Goal: Task Accomplishment & Management: Manage account settings

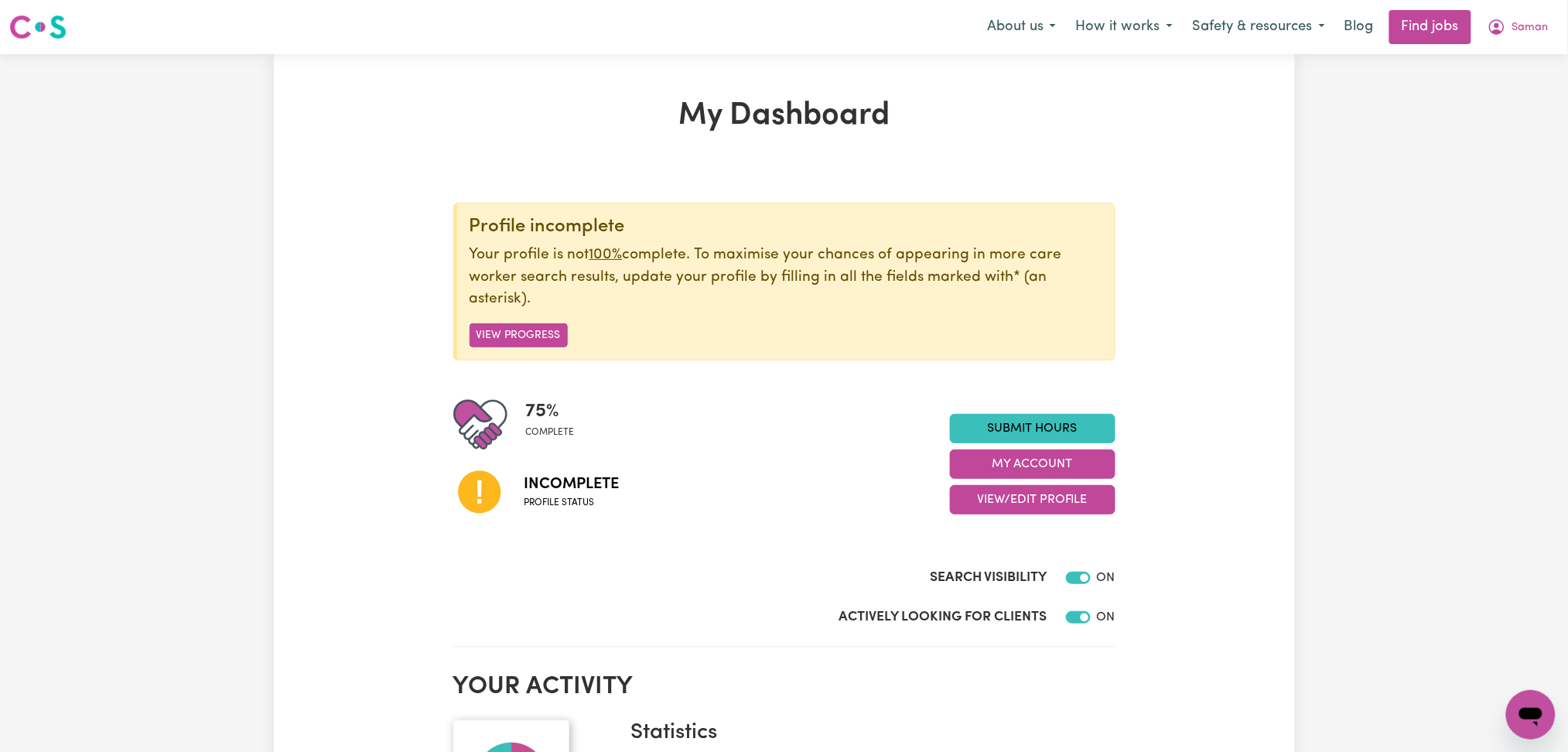
scroll to position [206, 0]
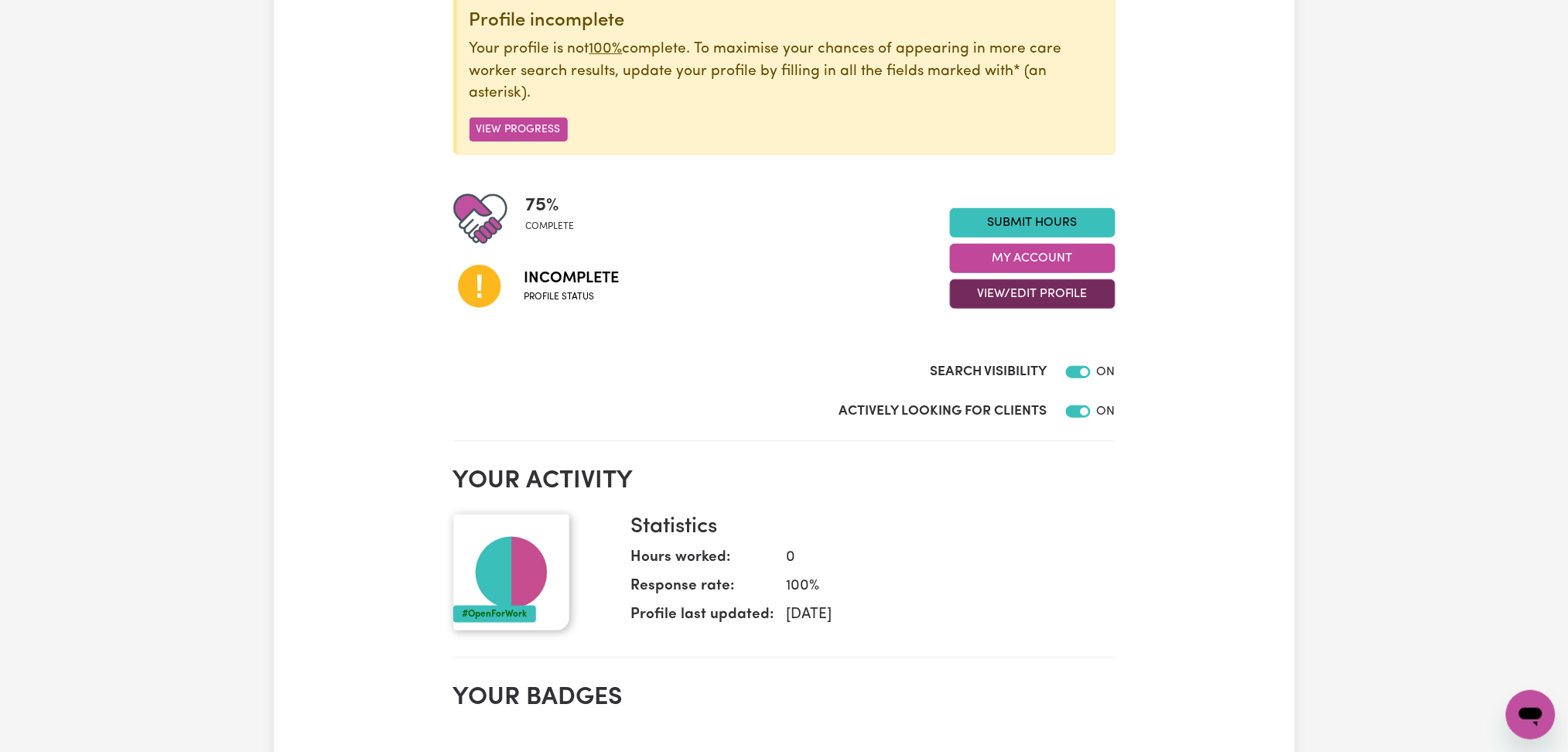
click at [1017, 290] on button "View/Edit Profile" at bounding box center [1032, 294] width 166 height 29
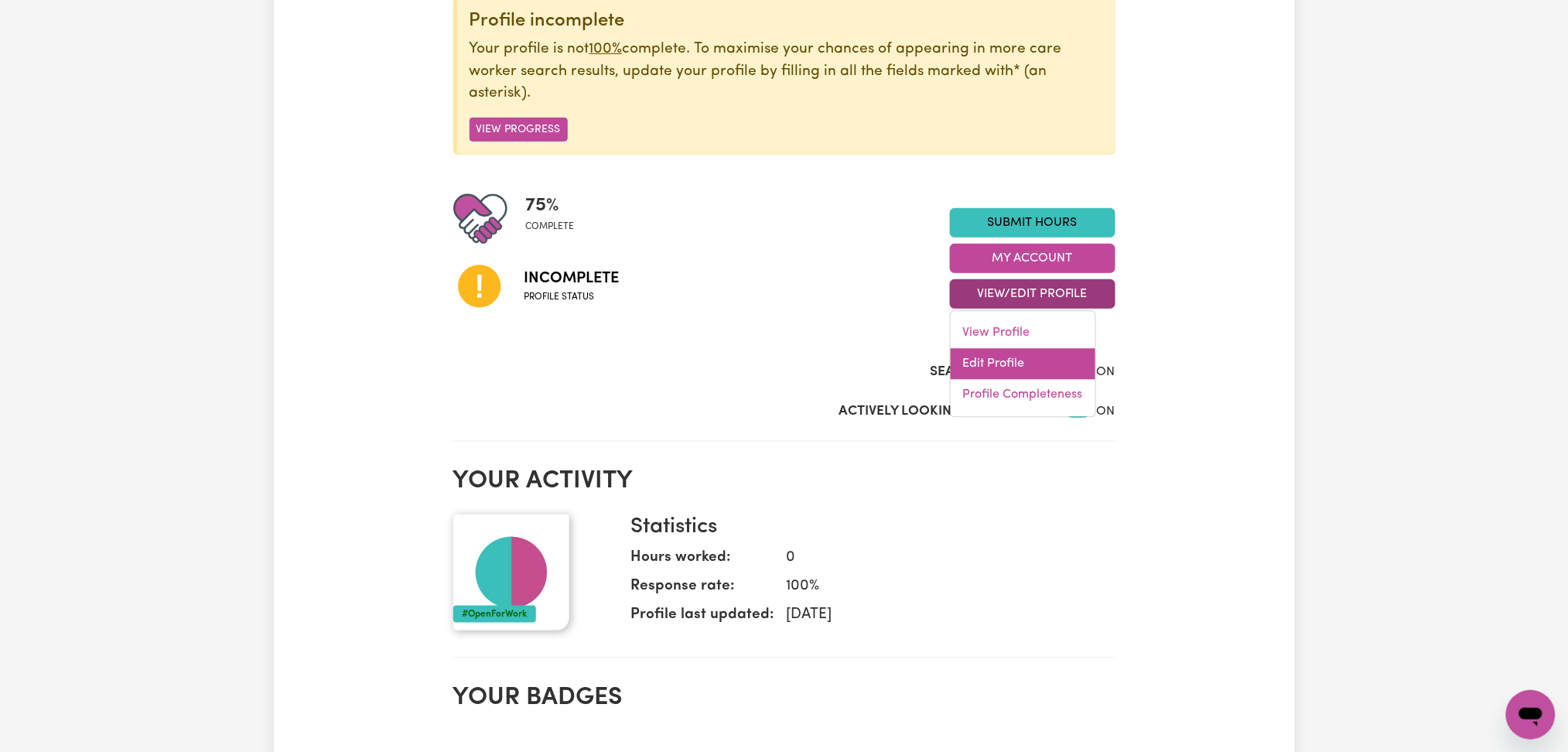
drag, startPoint x: 1017, startPoint y: 290, endPoint x: 981, endPoint y: 364, distance: 82.3
click at [981, 364] on link "Edit Profile" at bounding box center [1023, 364] width 145 height 31
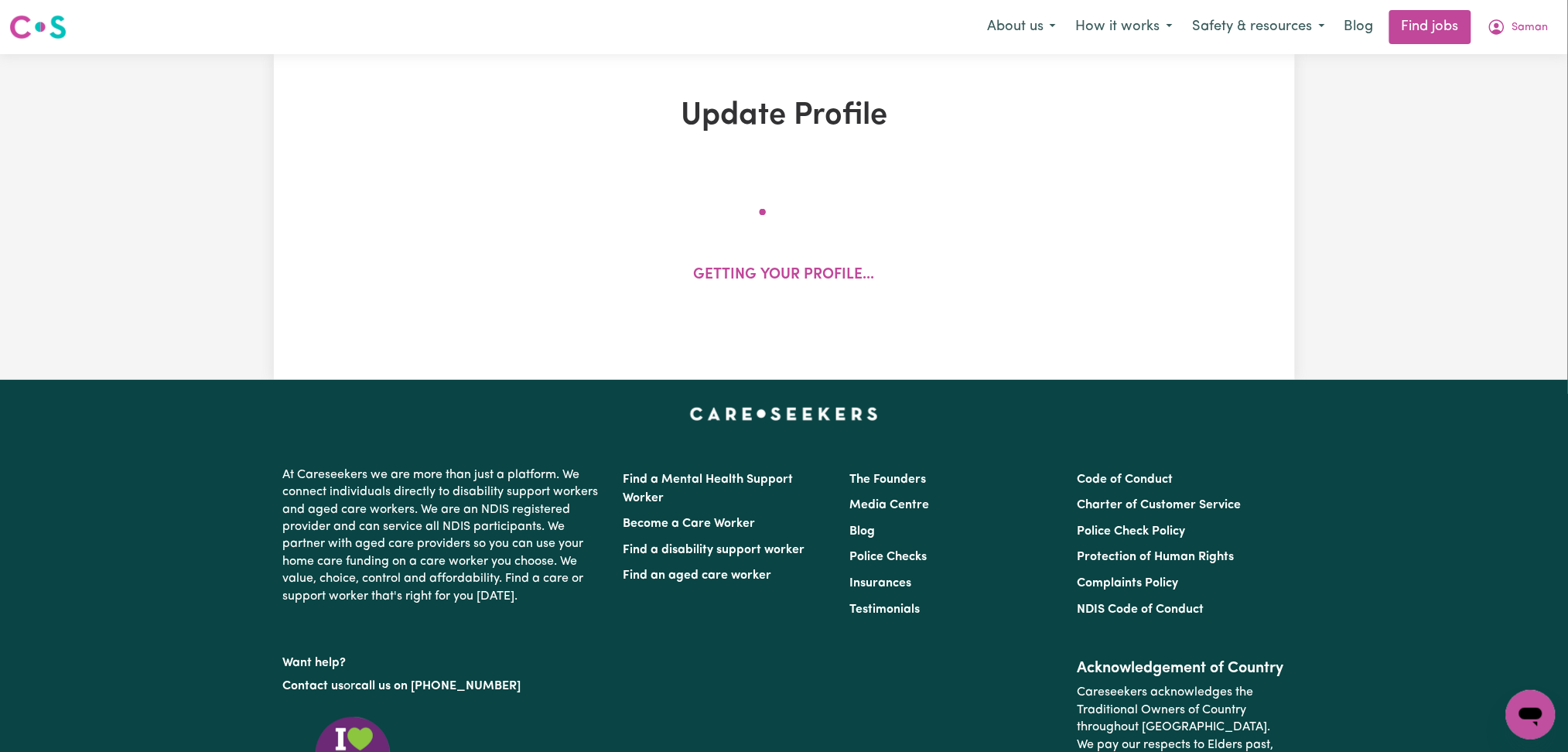
select select "[DEMOGRAPHIC_DATA]"
select select "[DEMOGRAPHIC_DATA] Citizen"
select select "Studying a healthcare related degree or qualification"
select select "75"
select select "84"
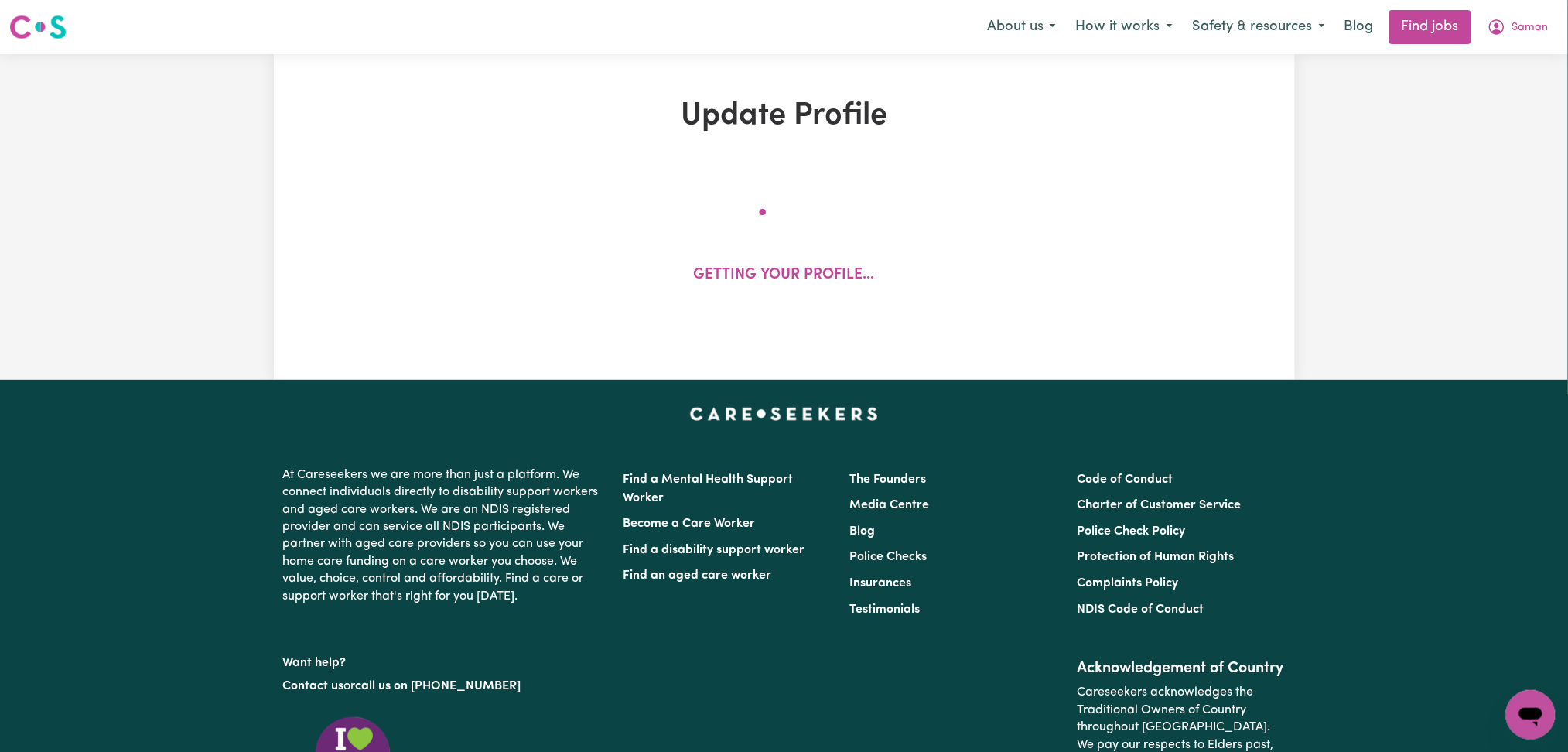
select select "95"
select select "145"
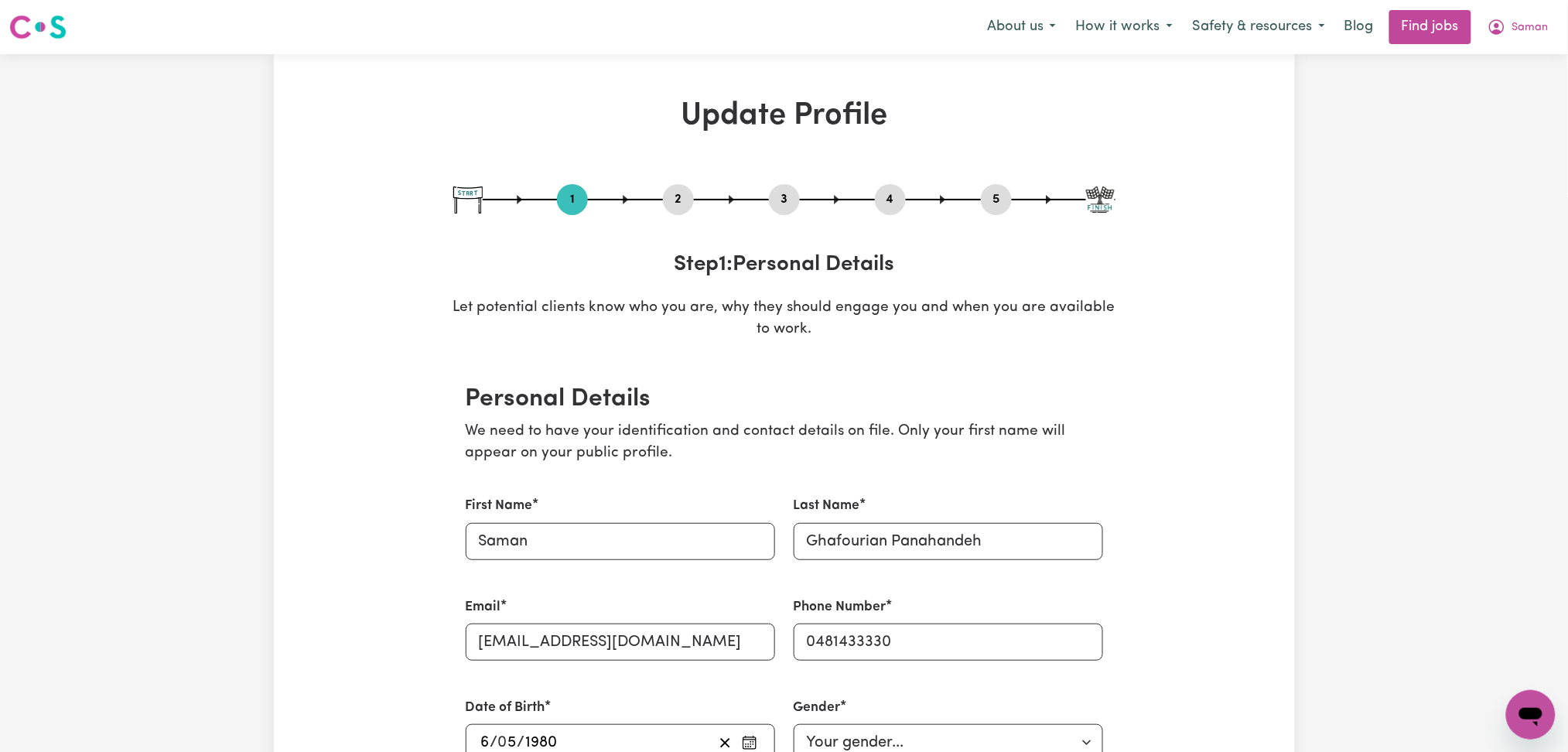
click at [666, 187] on div "2" at bounding box center [678, 199] width 31 height 31
click at [676, 202] on button "2" at bounding box center [678, 199] width 31 height 20
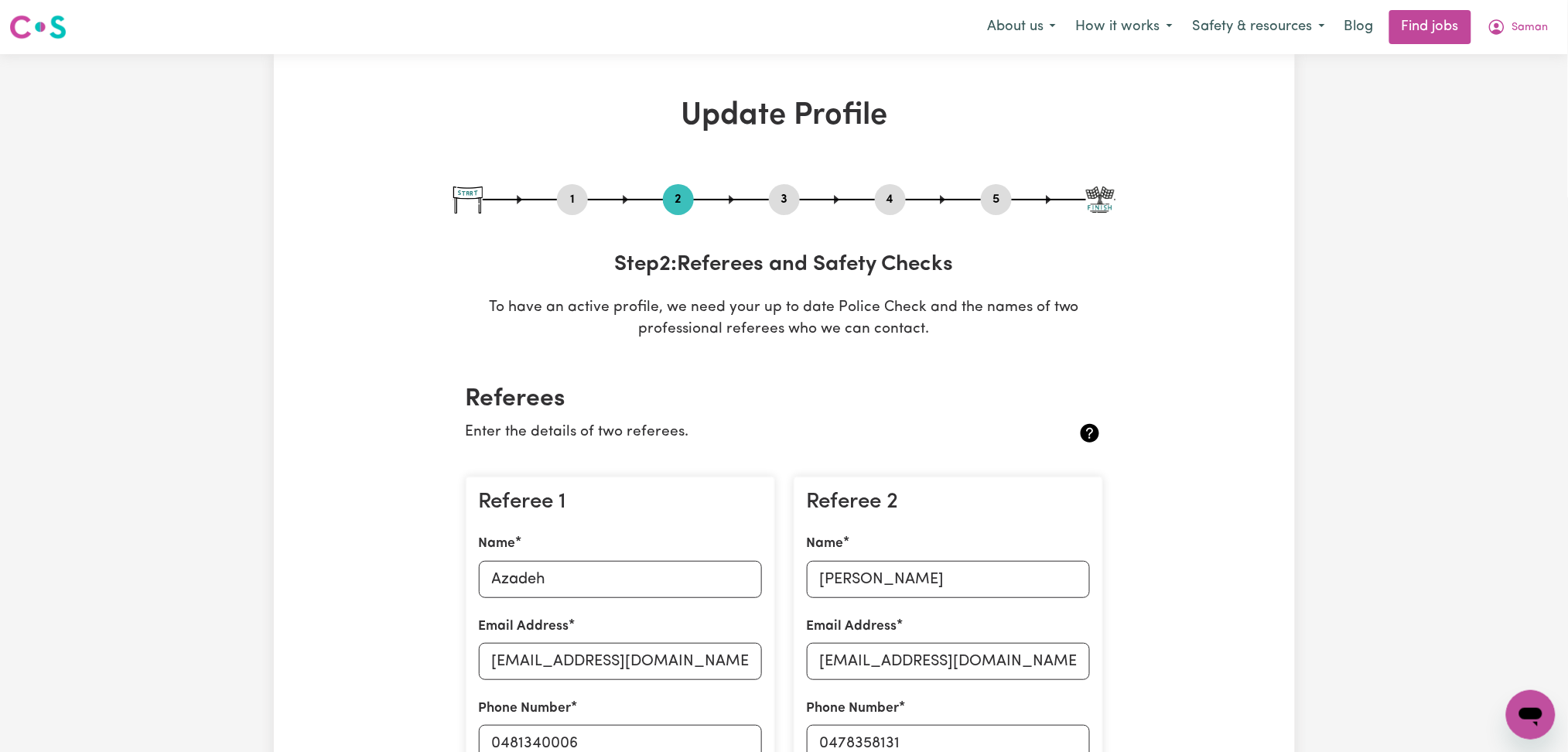
scroll to position [309, 0]
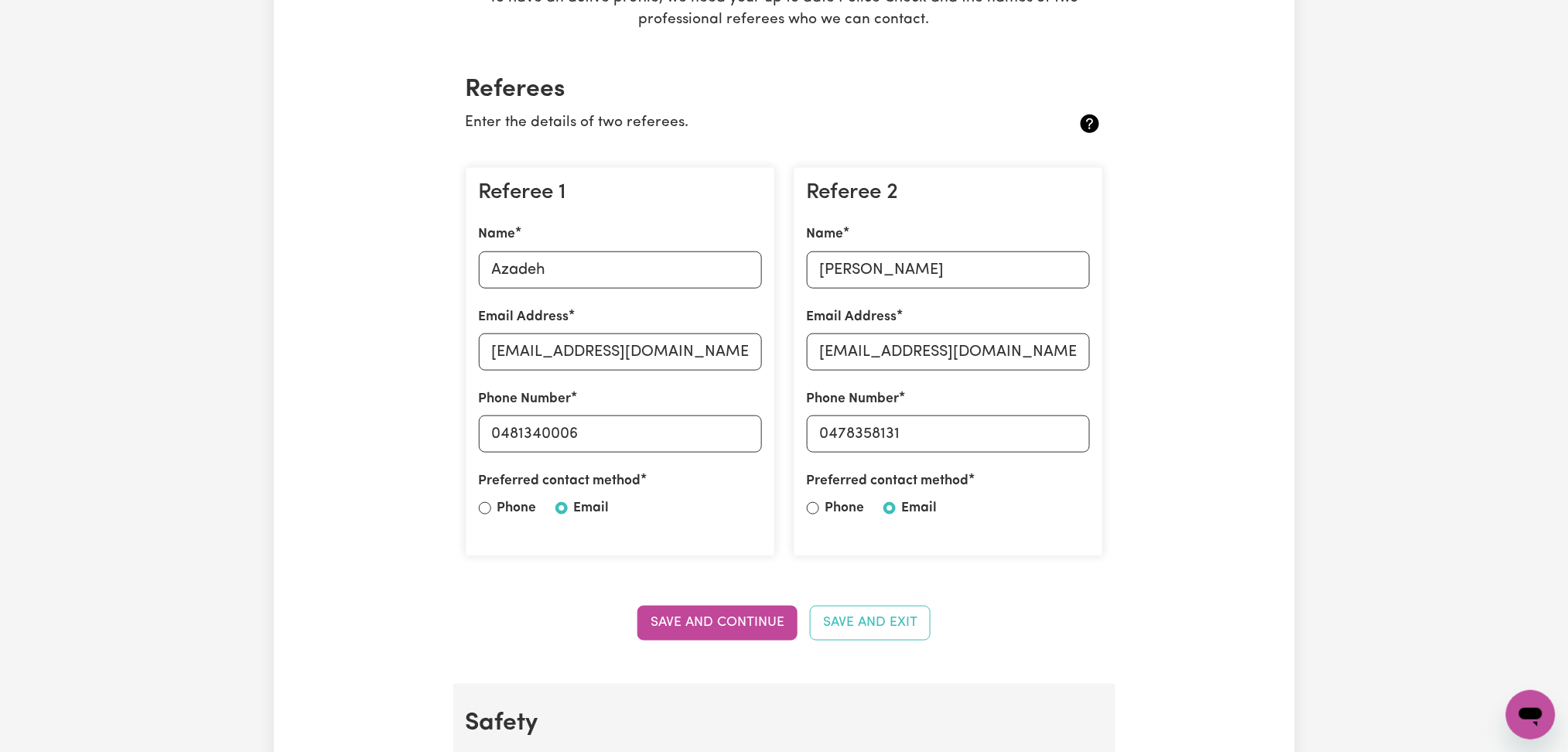
click at [546, 237] on div "Name [PERSON_NAME]" at bounding box center [620, 256] width 283 height 64
click at [561, 273] on input "Azadeh" at bounding box center [620, 269] width 283 height 37
click at [510, 358] on input "[EMAIL_ADDRESS][DOMAIN_NAME]" at bounding box center [620, 352] width 283 height 37
drag, startPoint x: 502, startPoint y: 424, endPoint x: 707, endPoint y: 424, distance: 205.0
click at [707, 424] on input "0481340006" at bounding box center [620, 433] width 283 height 37
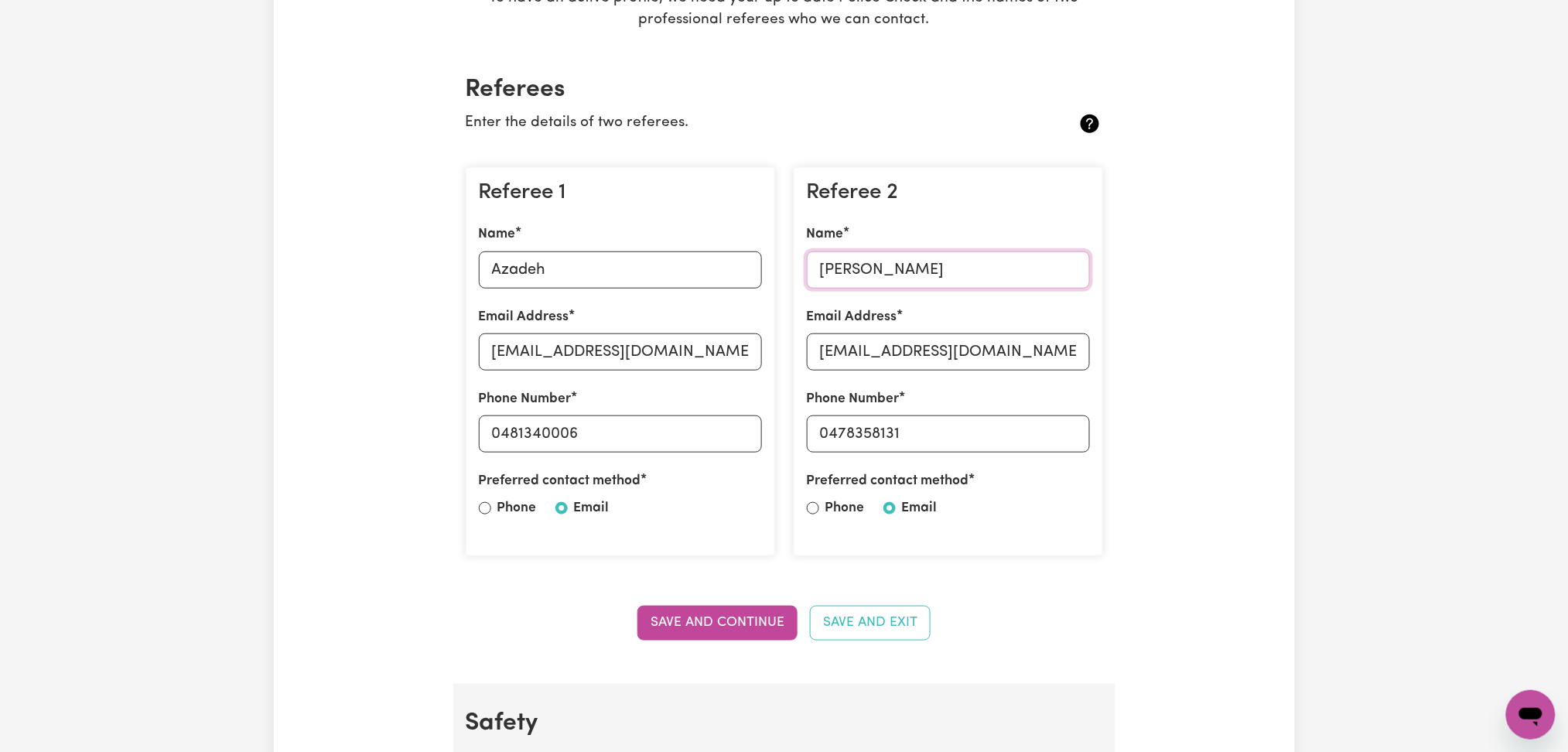
click at [969, 263] on input "[PERSON_NAME]" at bounding box center [948, 269] width 283 height 37
click at [893, 359] on input "[EMAIL_ADDRESS][DOMAIN_NAME]" at bounding box center [948, 352] width 283 height 37
drag, startPoint x: 828, startPoint y: 433, endPoint x: 1103, endPoint y: 435, distance: 275.0
click at [1107, 435] on div "Referee 2 Name [PERSON_NAME] Email Address [EMAIL_ADDRESS][DOMAIN_NAME] Phone N…" at bounding box center [948, 361] width 328 height 414
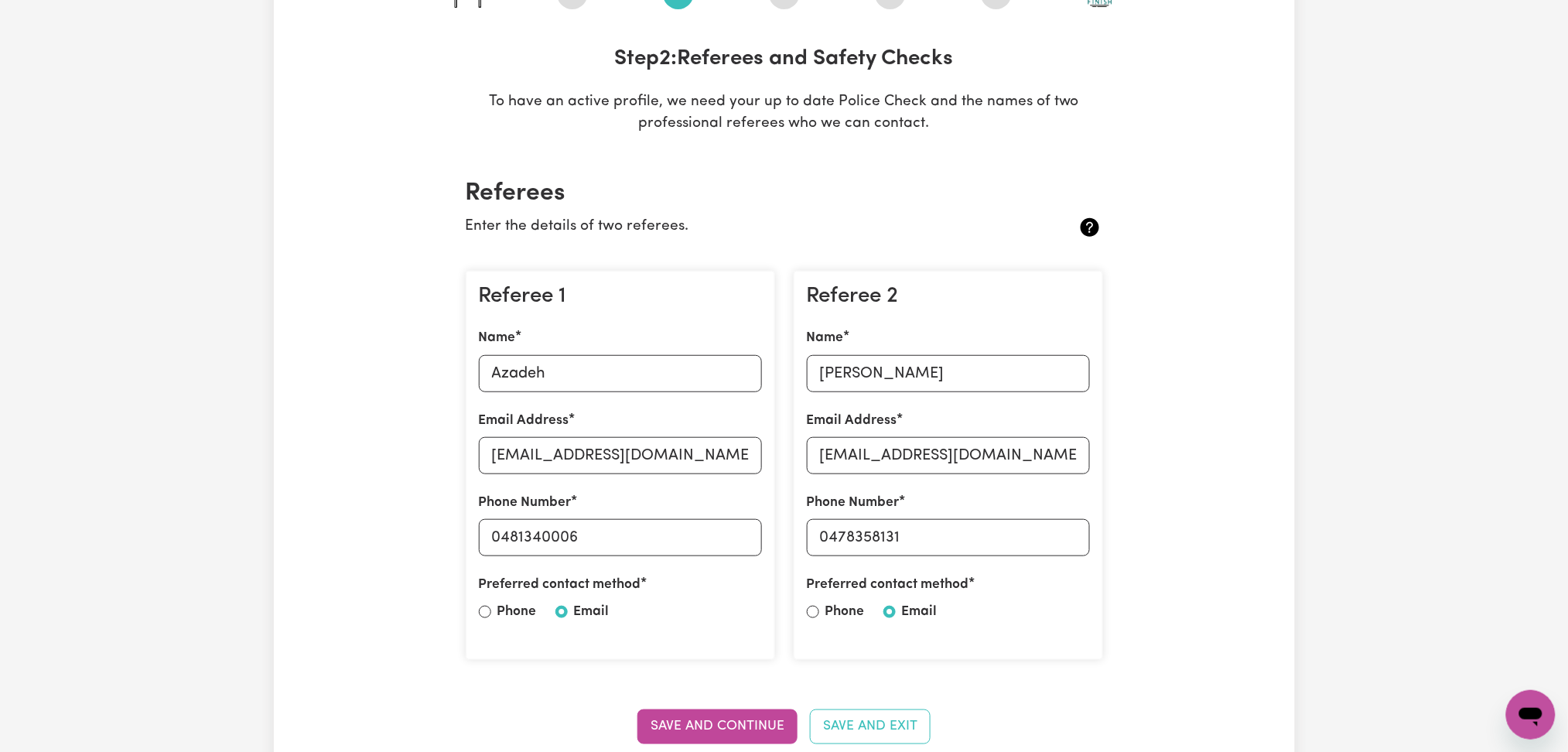
select select "I am providing services privately on my own"
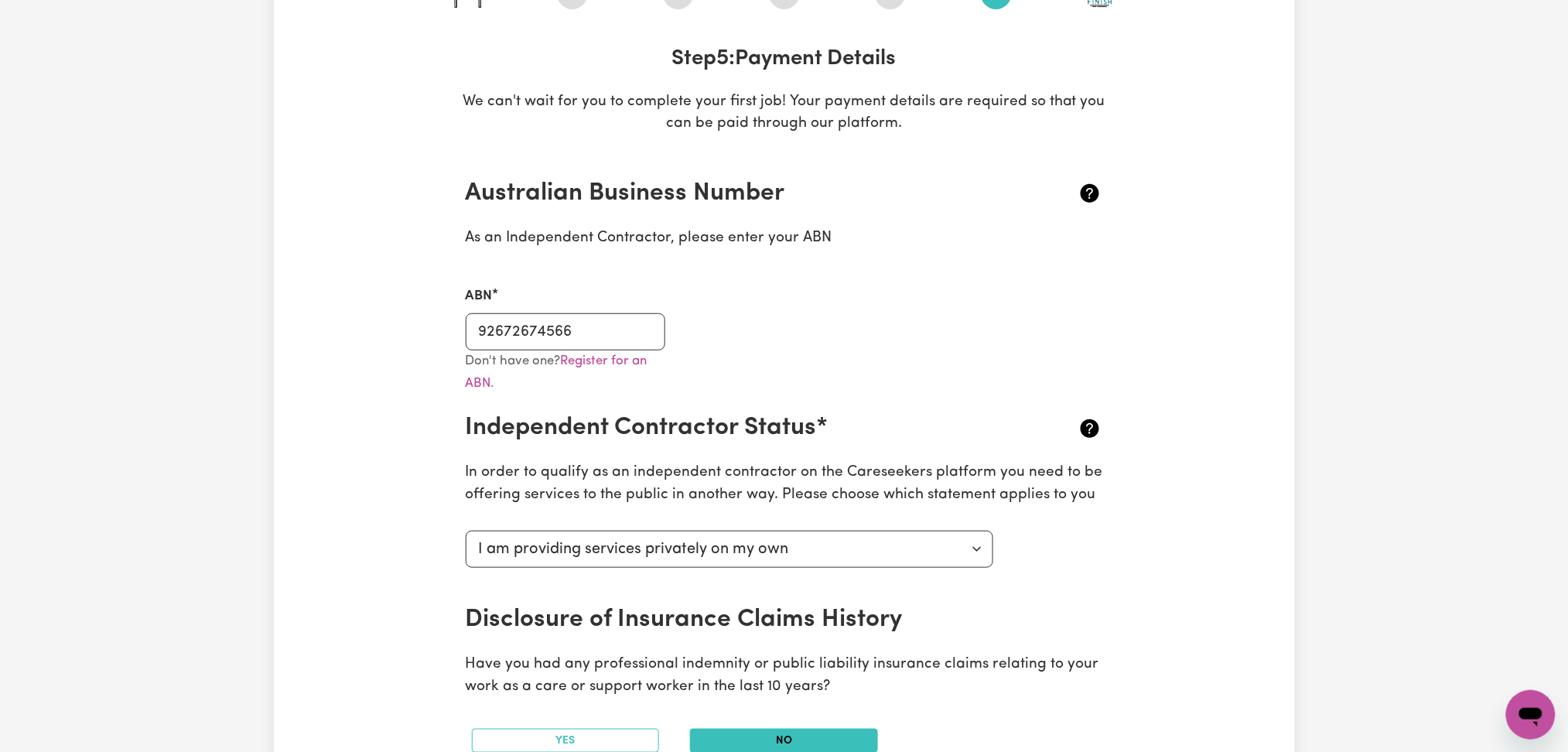
scroll to position [103, 0]
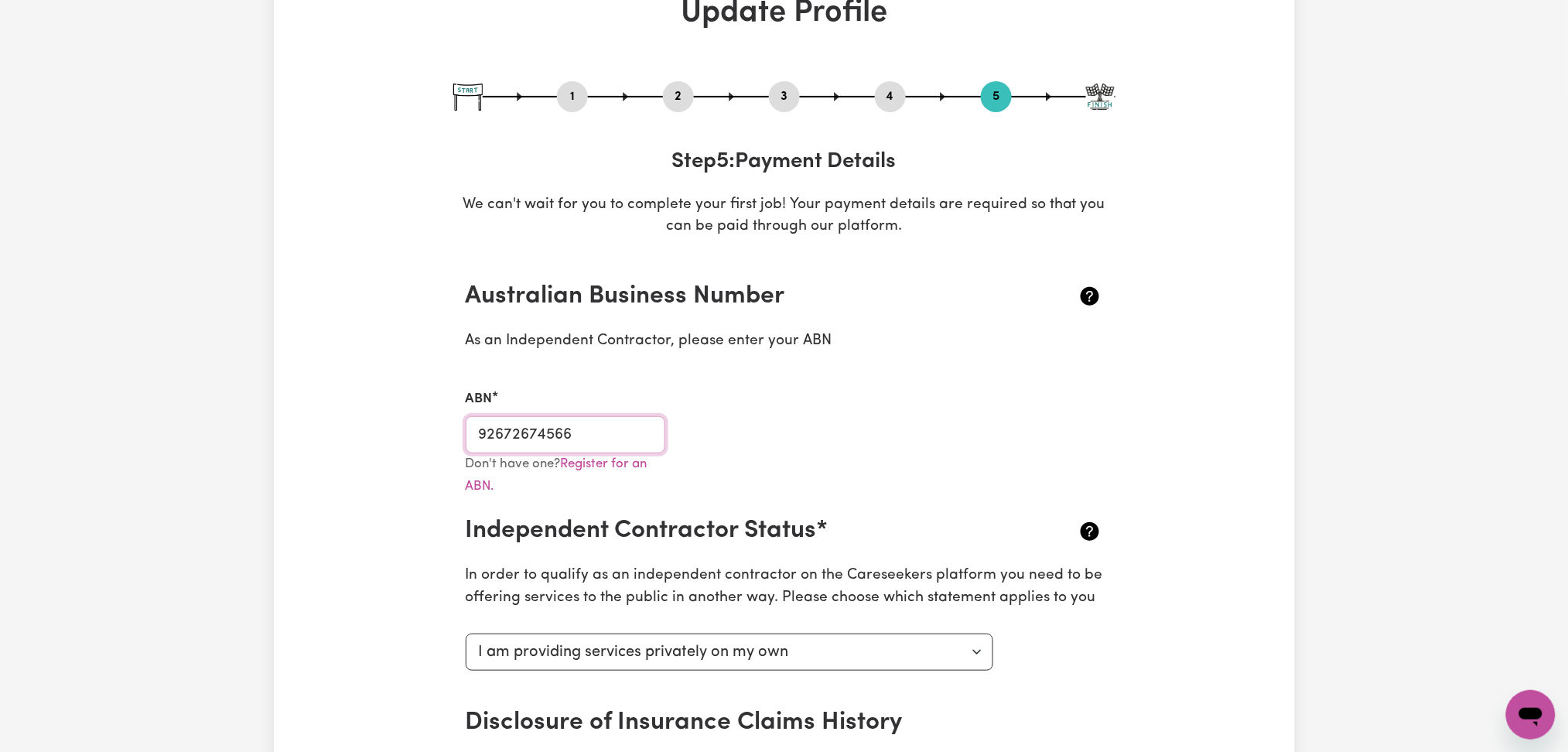
click at [509, 427] on input "92672674566" at bounding box center [565, 434] width 200 height 37
click at [775, 90] on button "3" at bounding box center [784, 96] width 31 height 20
select select "Certificate III (Individual Support)"
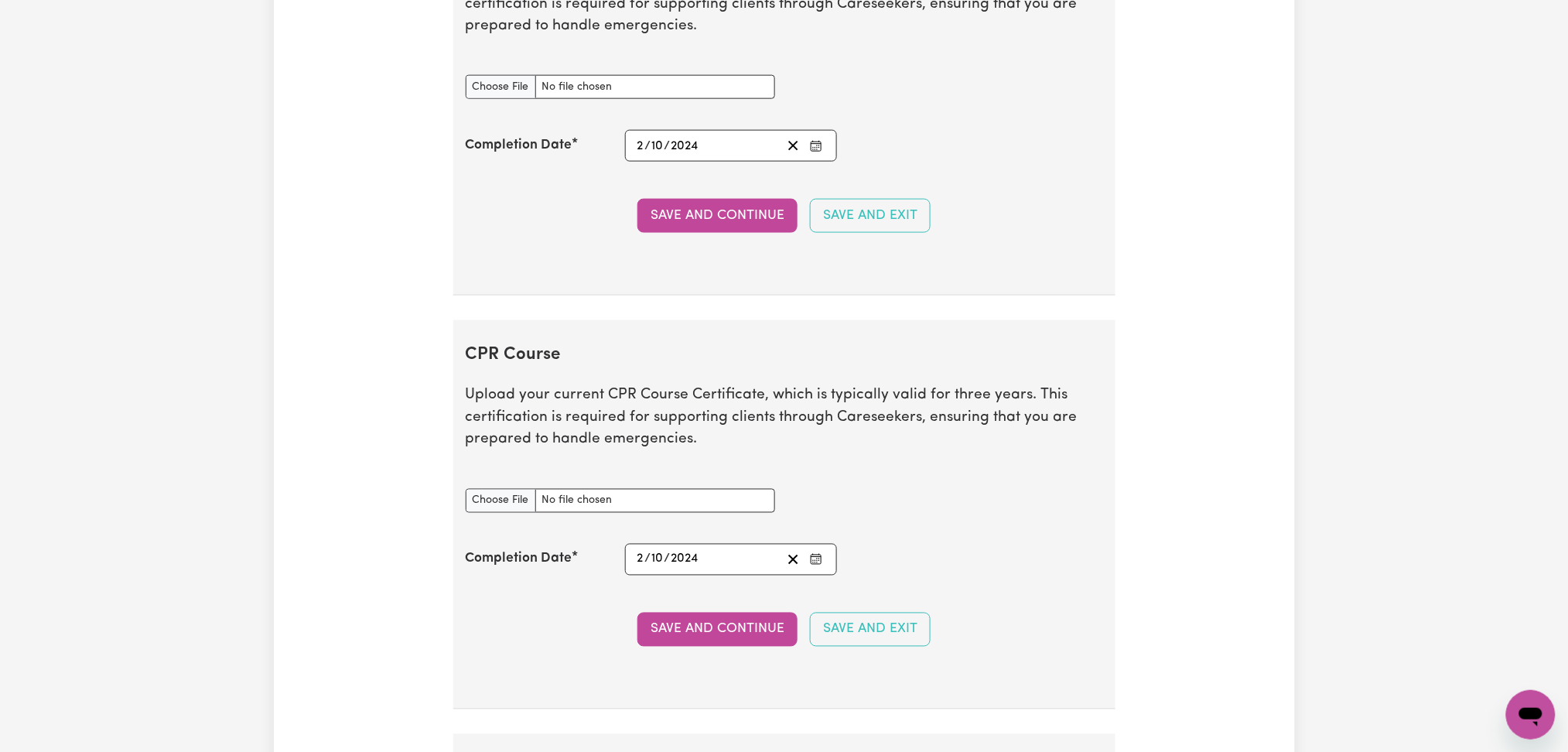
scroll to position [2682, 0]
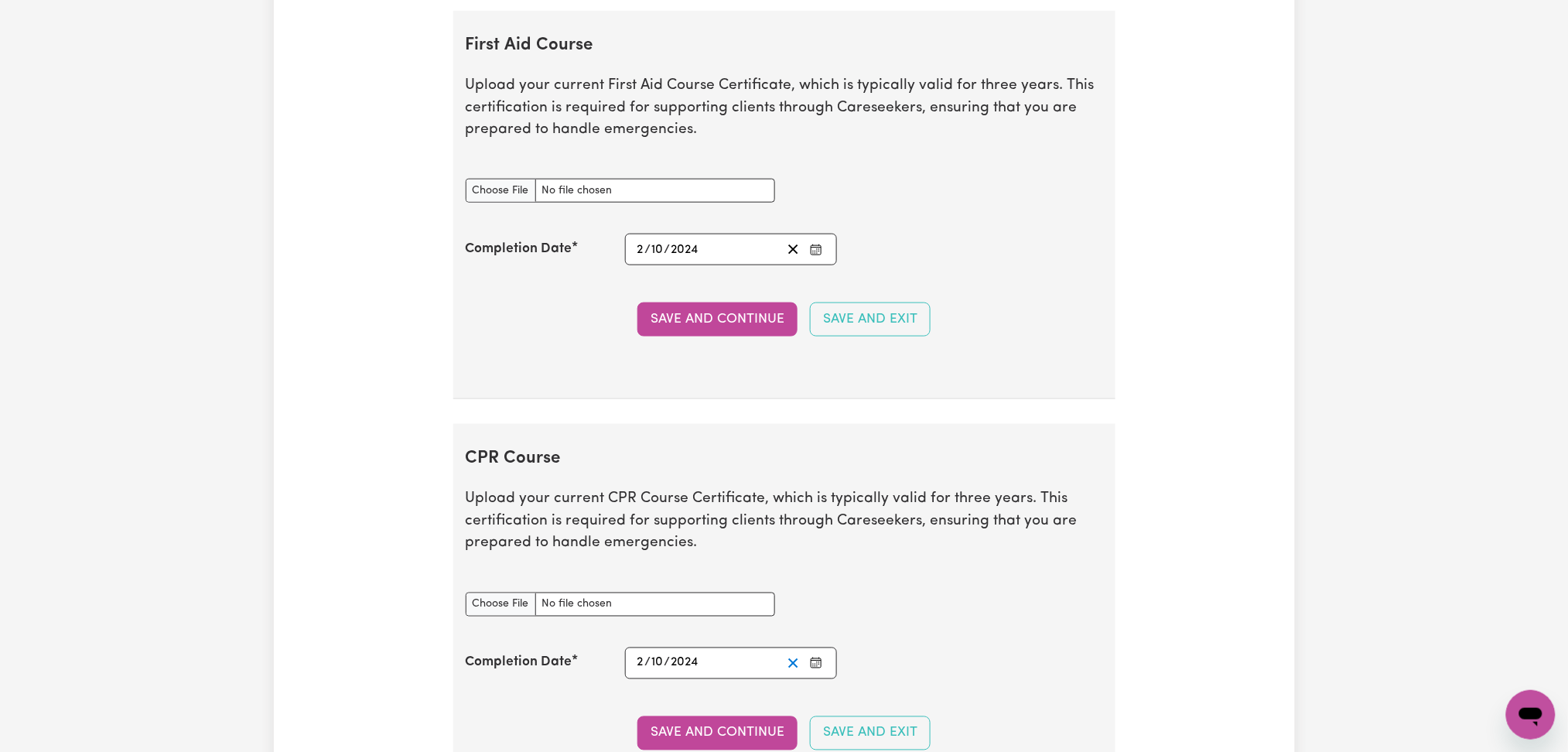
click at [789, 662] on line "Clear date" at bounding box center [793, 663] width 9 height 9
click at [813, 668] on icon "Enter the Completion Date of your CPR Course" at bounding box center [815, 663] width 12 height 12
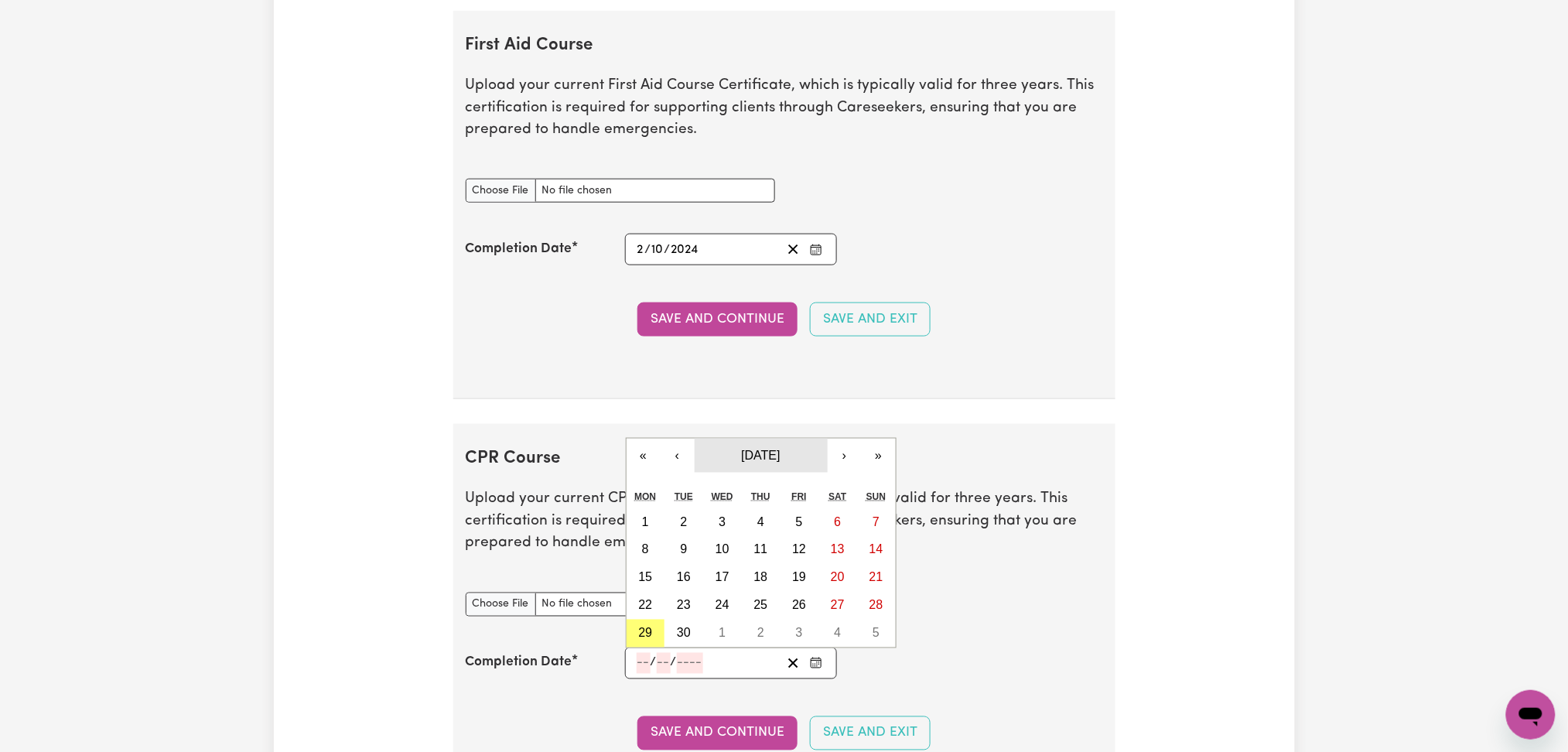
click at [757, 457] on span "[DATE]" at bounding box center [760, 455] width 39 height 13
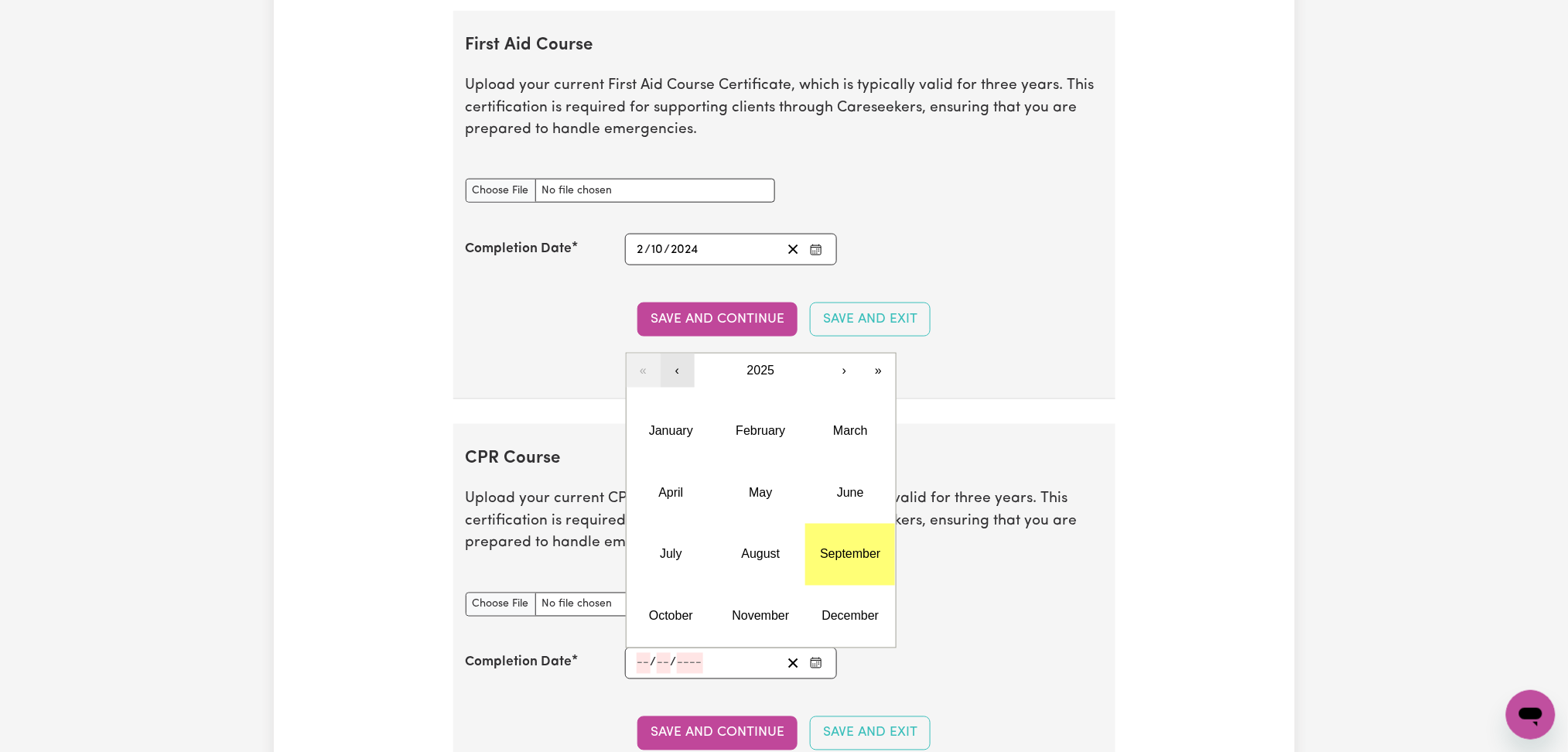
click at [679, 371] on button "‹" at bounding box center [678, 371] width 34 height 34
click at [817, 561] on button "September" at bounding box center [849, 554] width 90 height 62
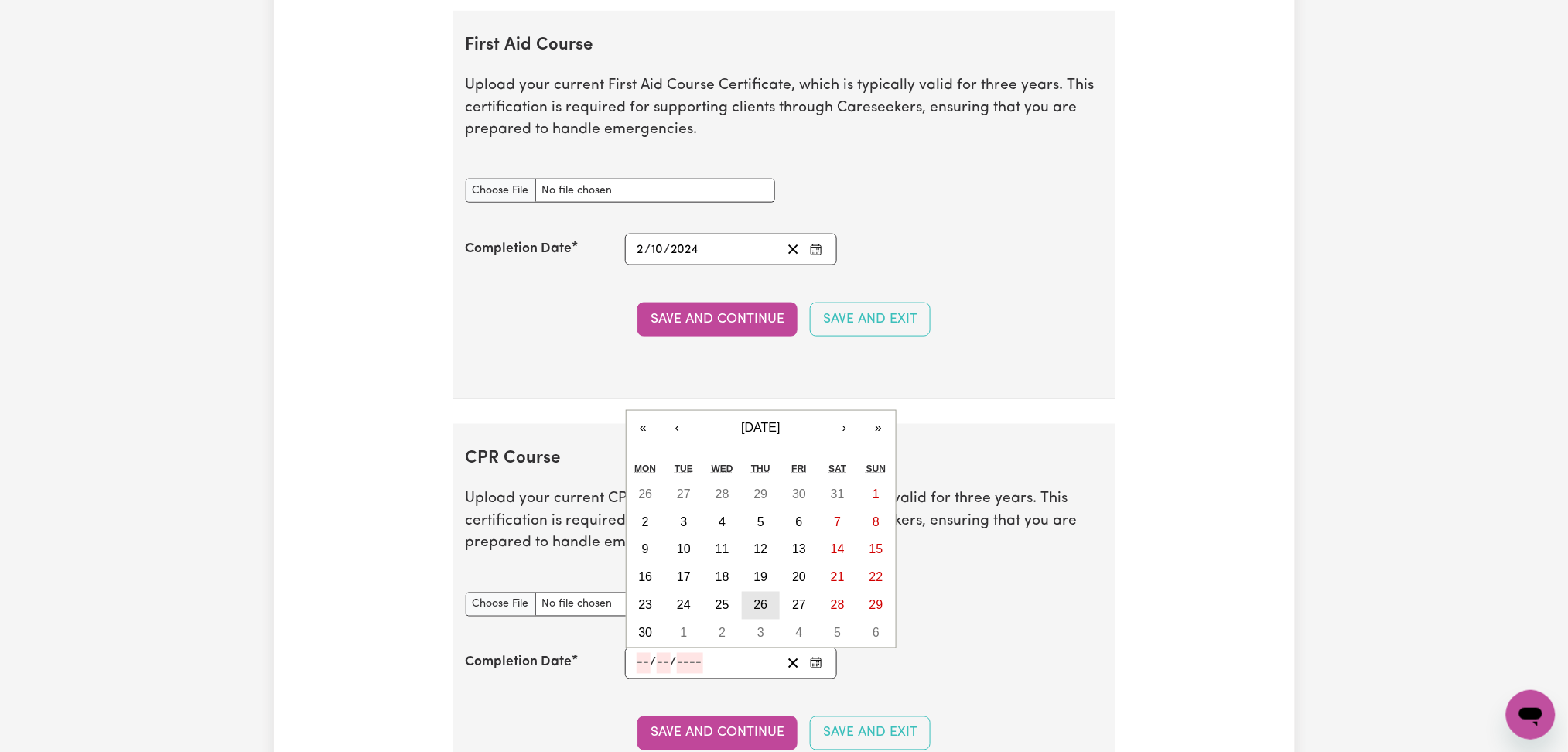
click at [762, 611] on abbr "26" at bounding box center [760, 605] width 14 height 13
type input "[DATE]"
type input "26"
type input "9"
type input "2024"
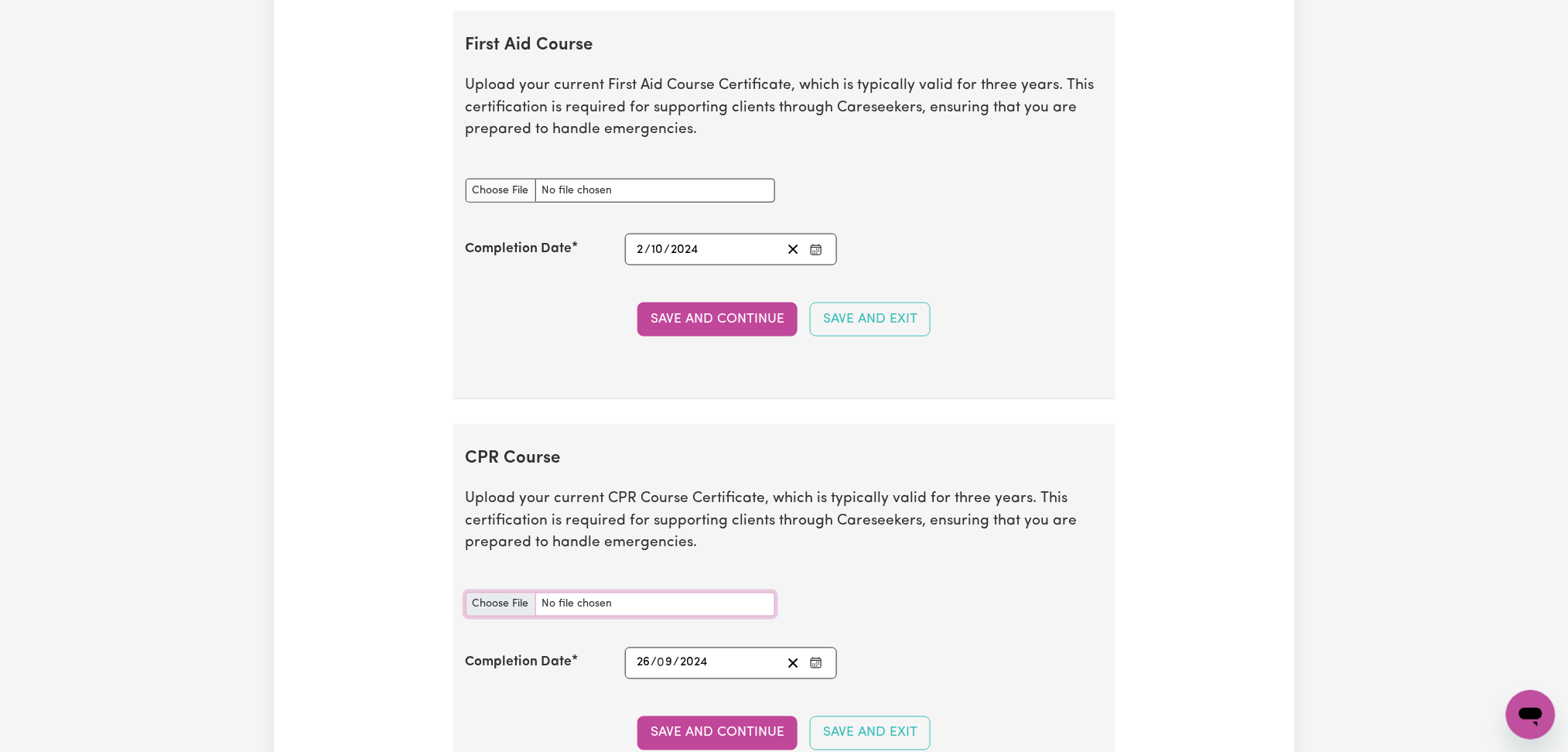
click at [501, 607] on input "CPR Course document" at bounding box center [620, 604] width 309 height 24
type input "C:\fakepath\[PERSON_NAME] [PERSON_NAME] CPR and First Aid Certificate 26092024.…"
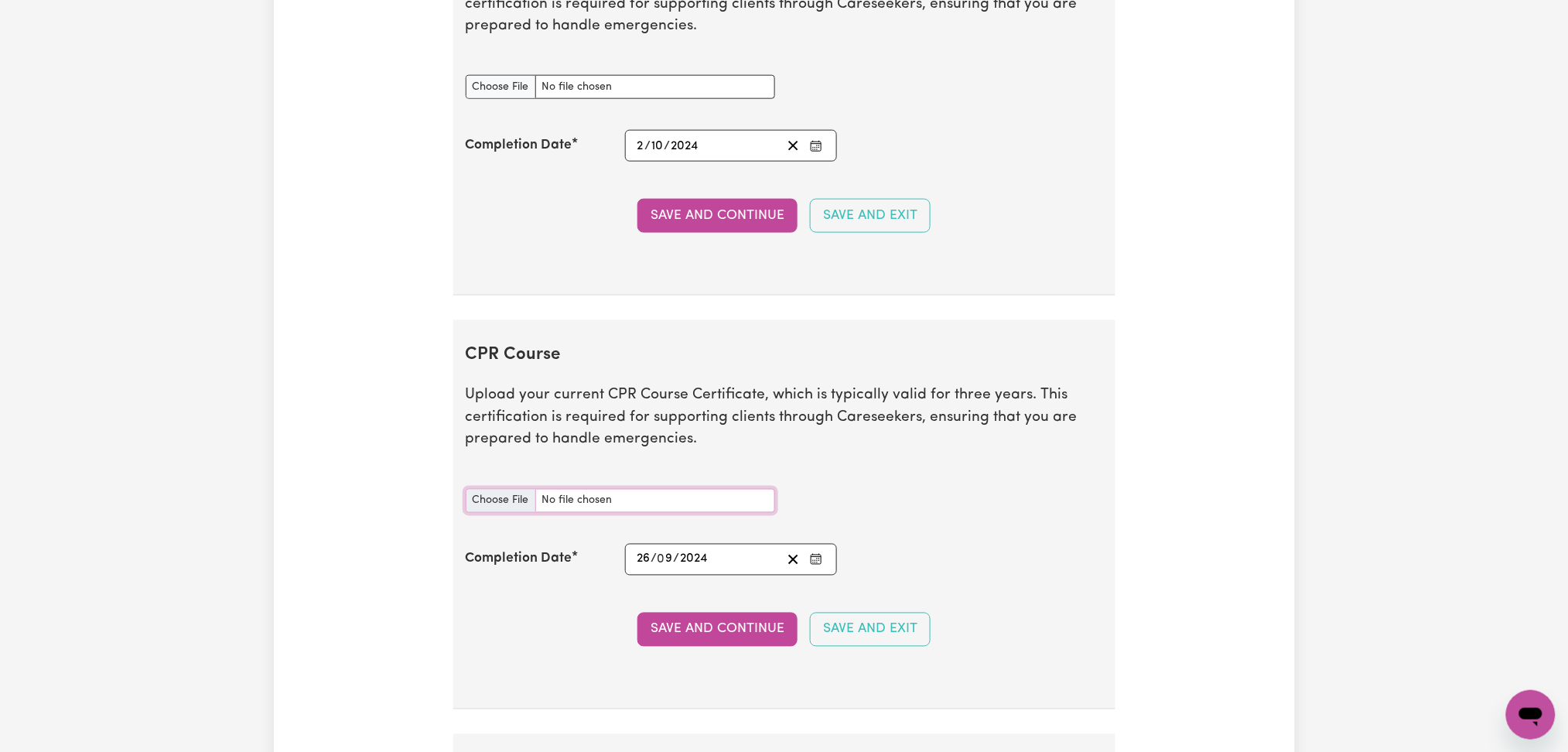
scroll to position [2889, 0]
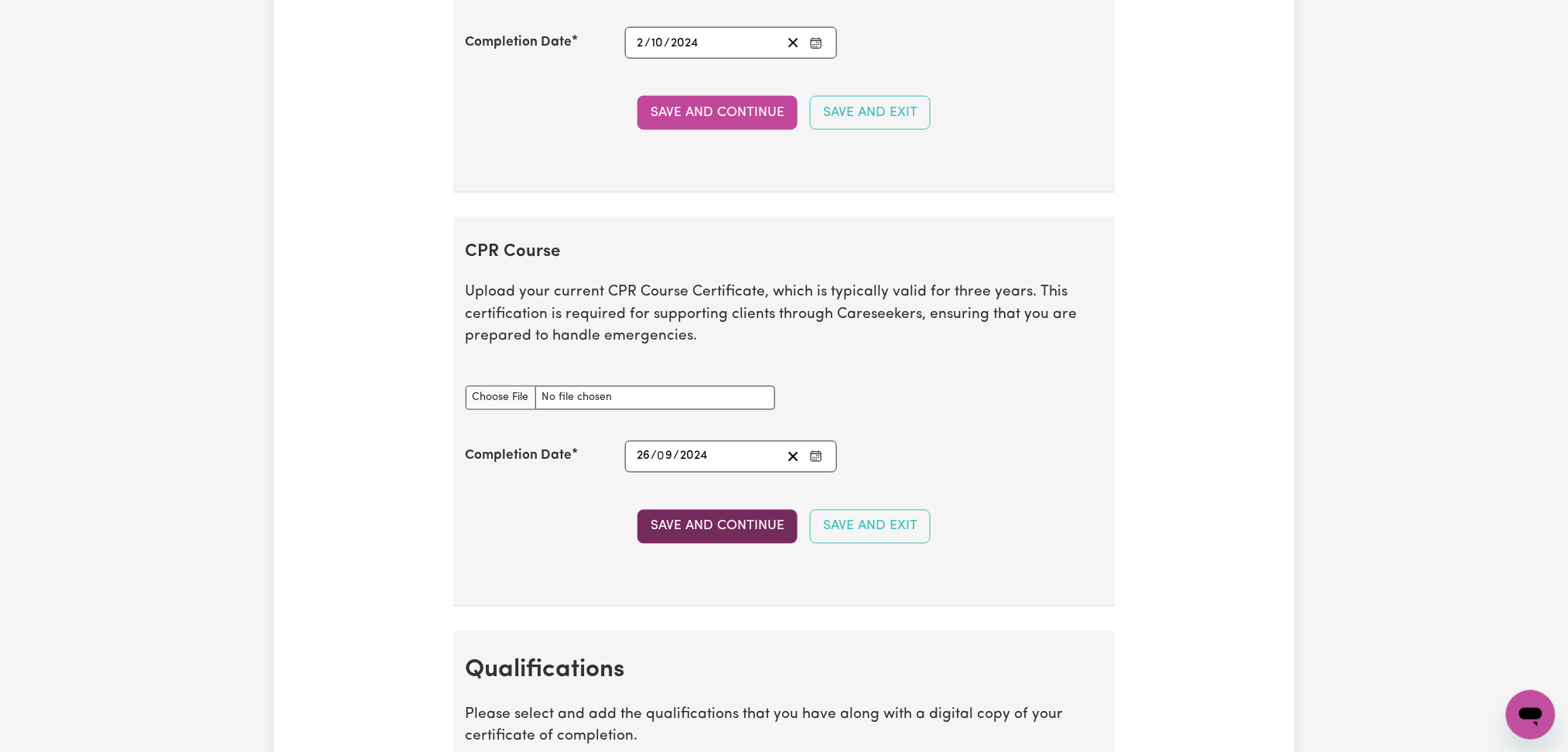
click at [703, 515] on button "Save and Continue" at bounding box center [717, 527] width 160 height 34
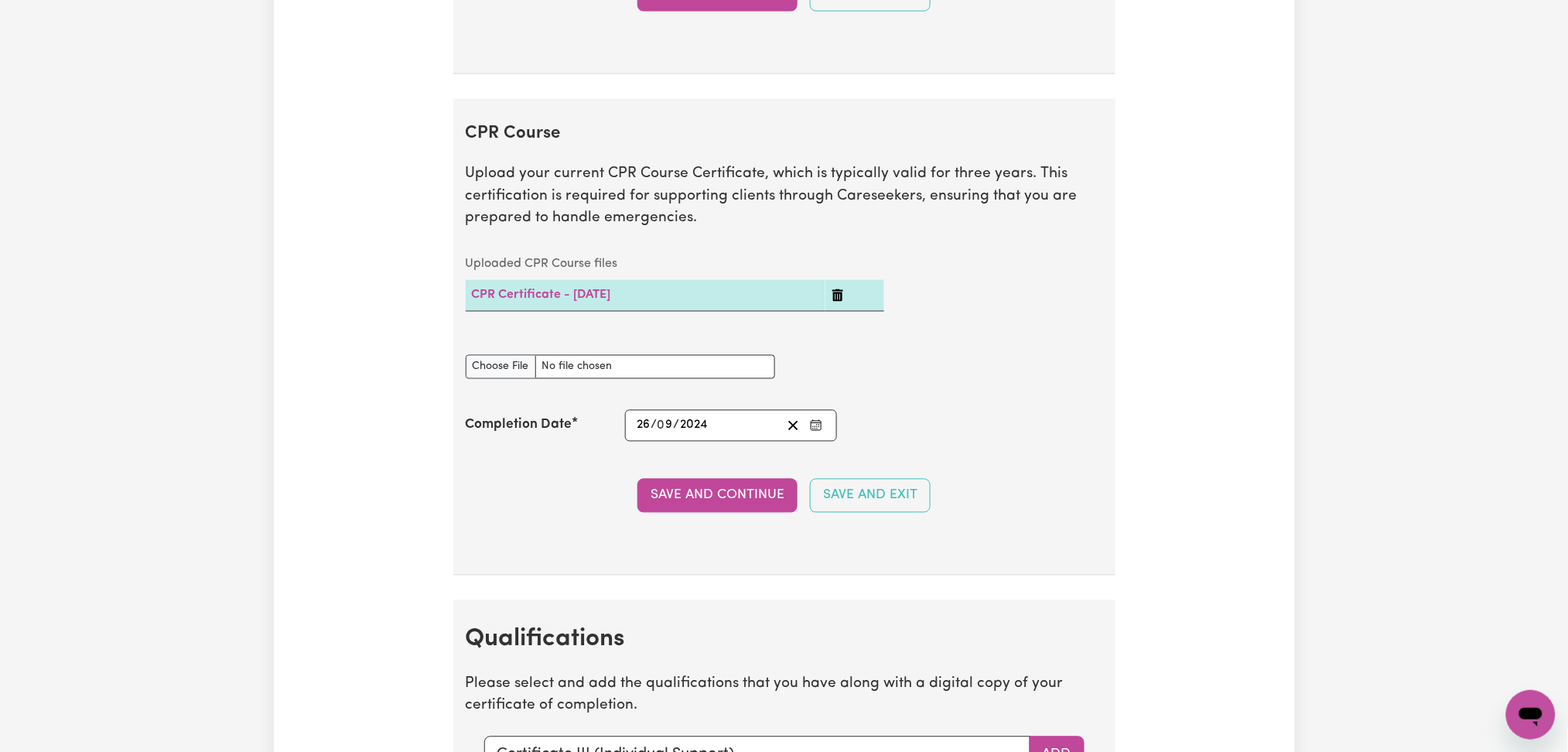
scroll to position [2697, 0]
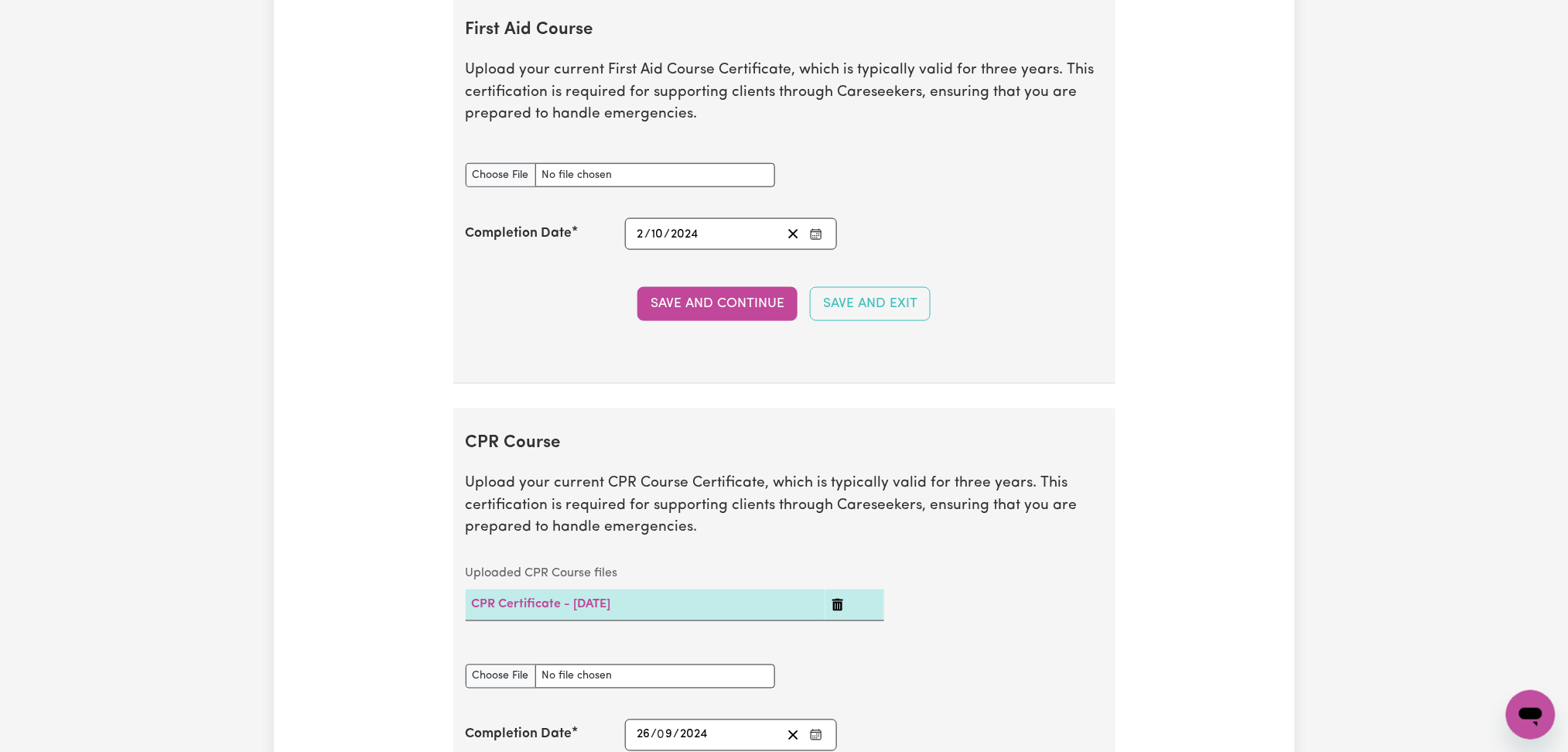
click at [812, 235] on icon "Enter the Completion Date of your First Aid Course" at bounding box center [815, 234] width 12 height 12
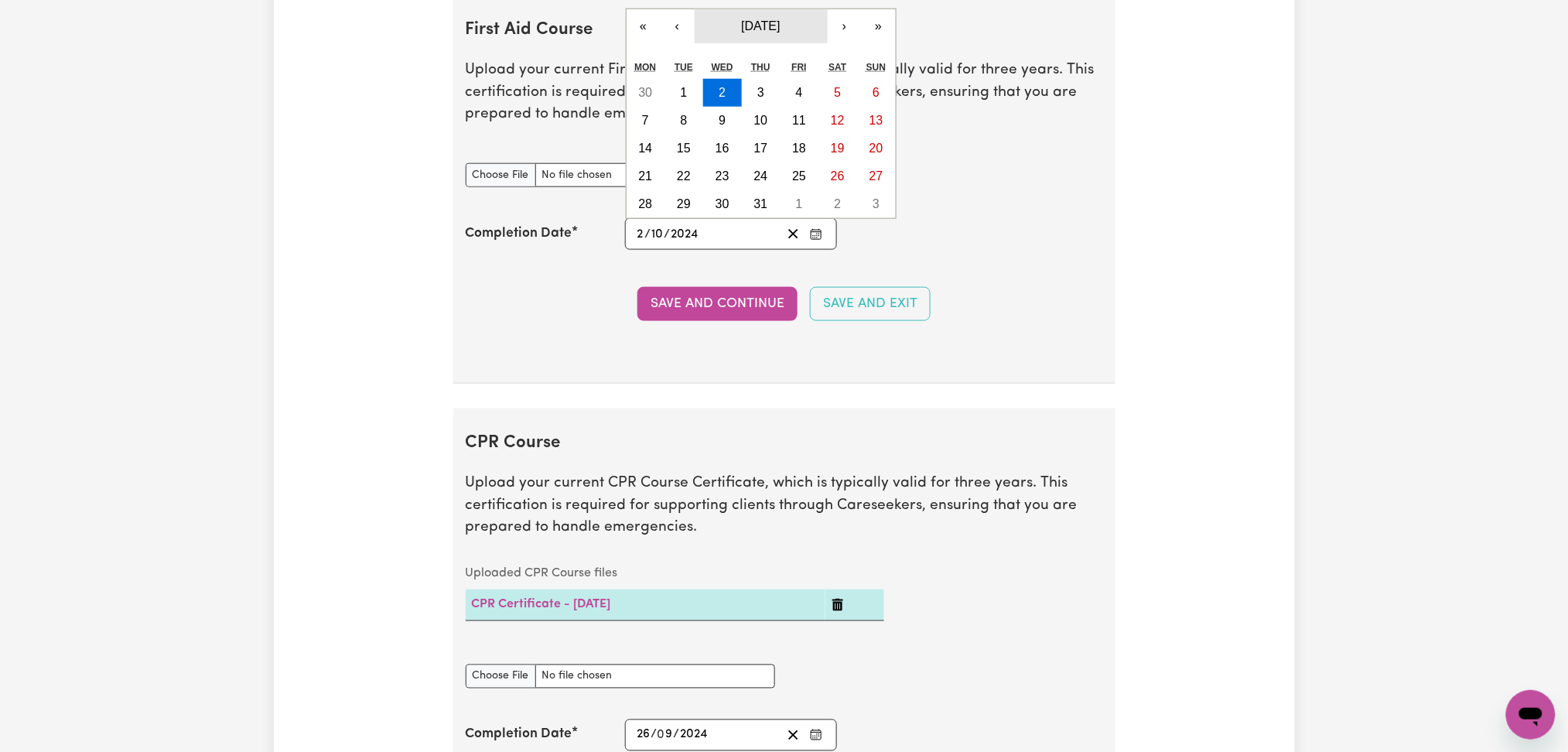
click at [764, 23] on span "[DATE]" at bounding box center [760, 26] width 39 height 13
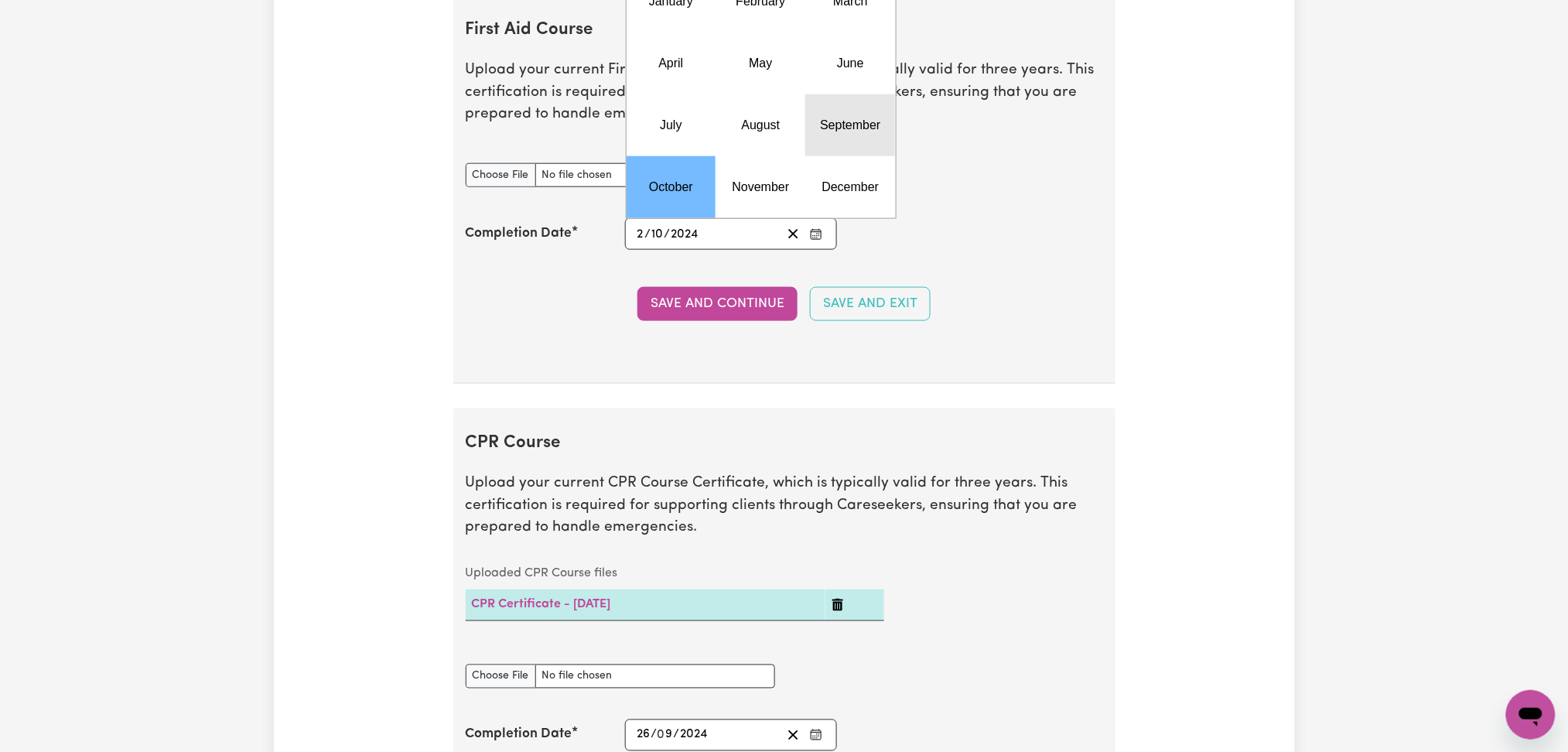
click at [836, 113] on button "September" at bounding box center [849, 125] width 90 height 62
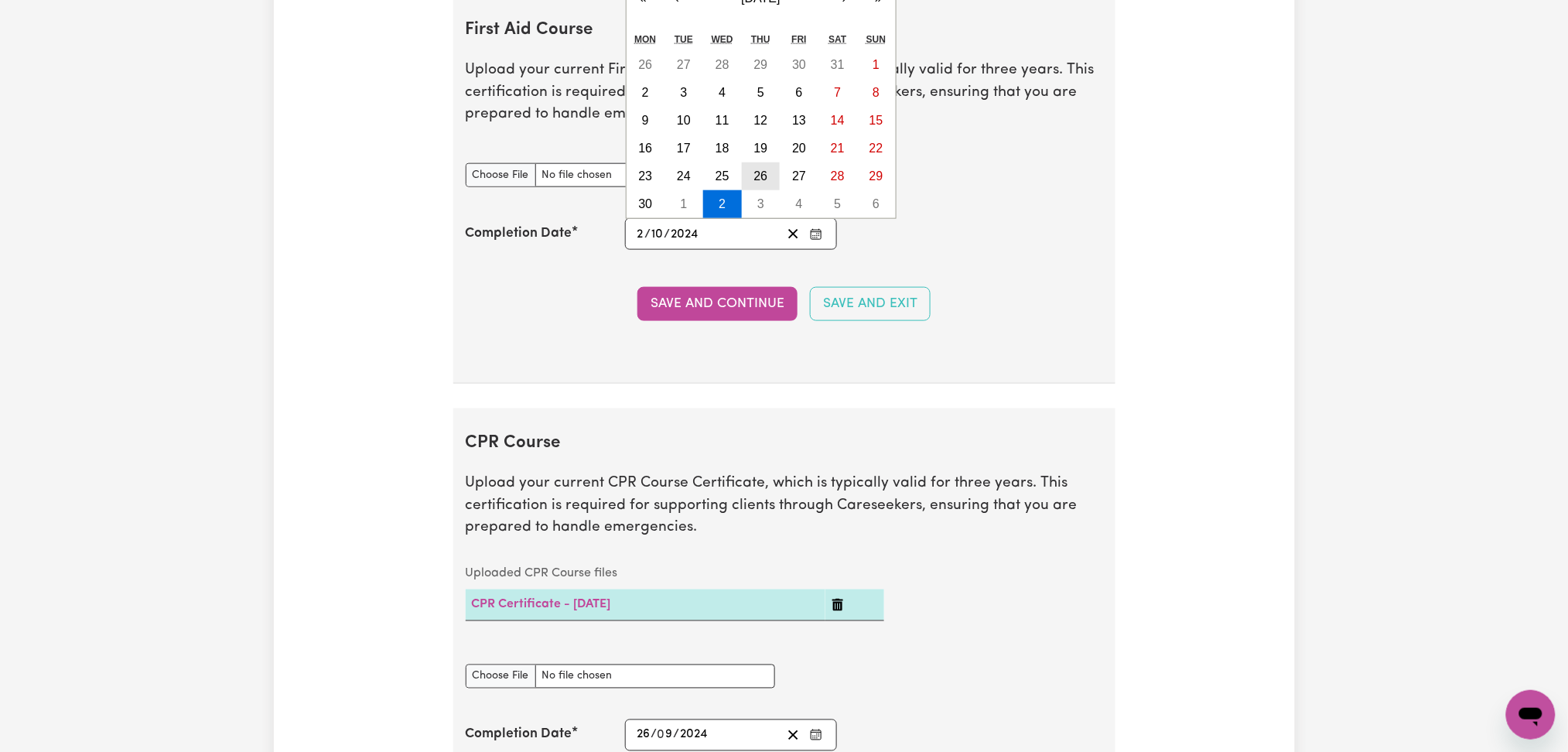
click at [757, 175] on abbr "26" at bounding box center [760, 176] width 14 height 13
type input "[DATE]"
type input "26"
type input "9"
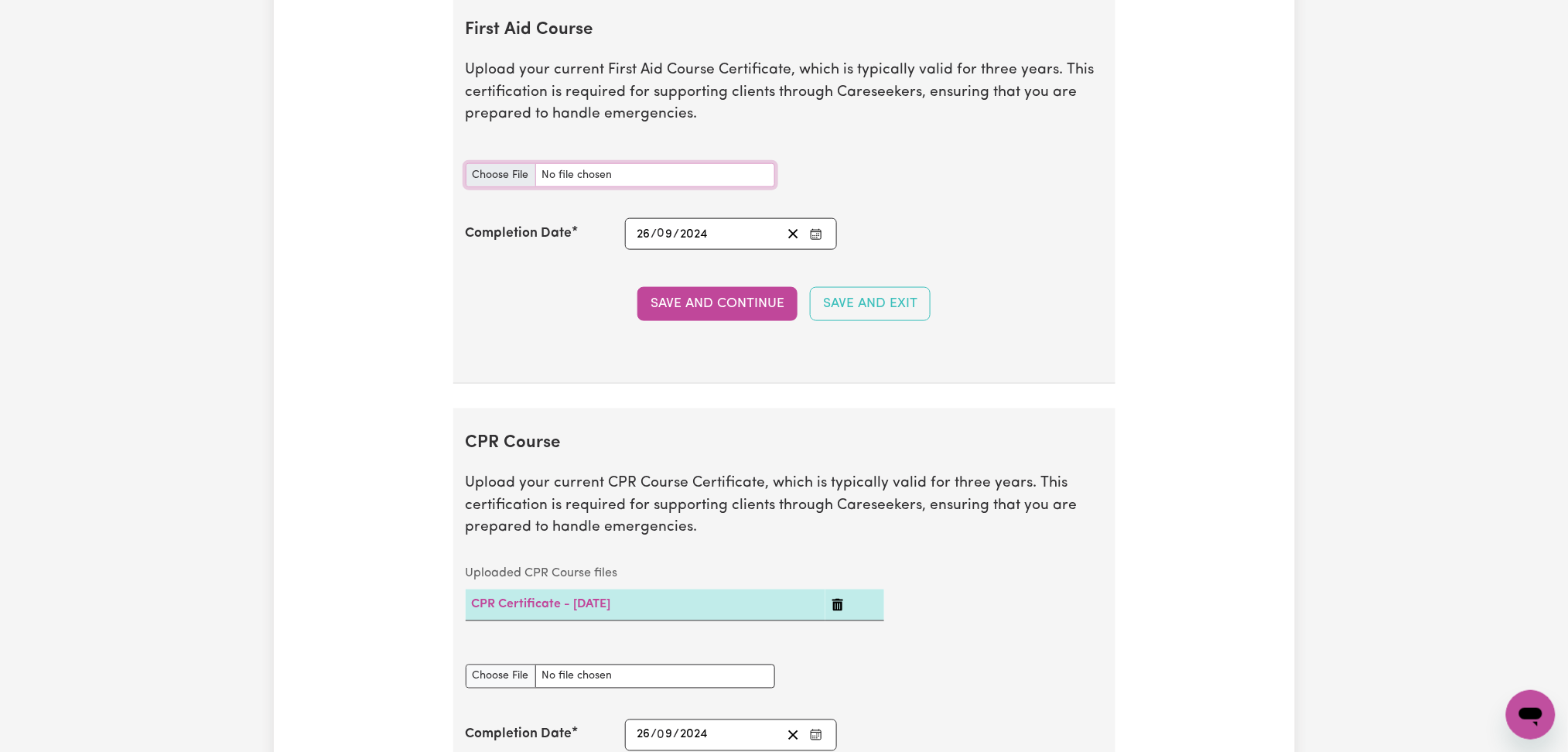
click at [508, 175] on input "First Aid Course document" at bounding box center [620, 174] width 309 height 24
type input "C:\fakepath\[PERSON_NAME] [PERSON_NAME] CPR and First Aid Certificate 26092024.…"
click at [670, 295] on button "Save and Continue" at bounding box center [717, 304] width 160 height 34
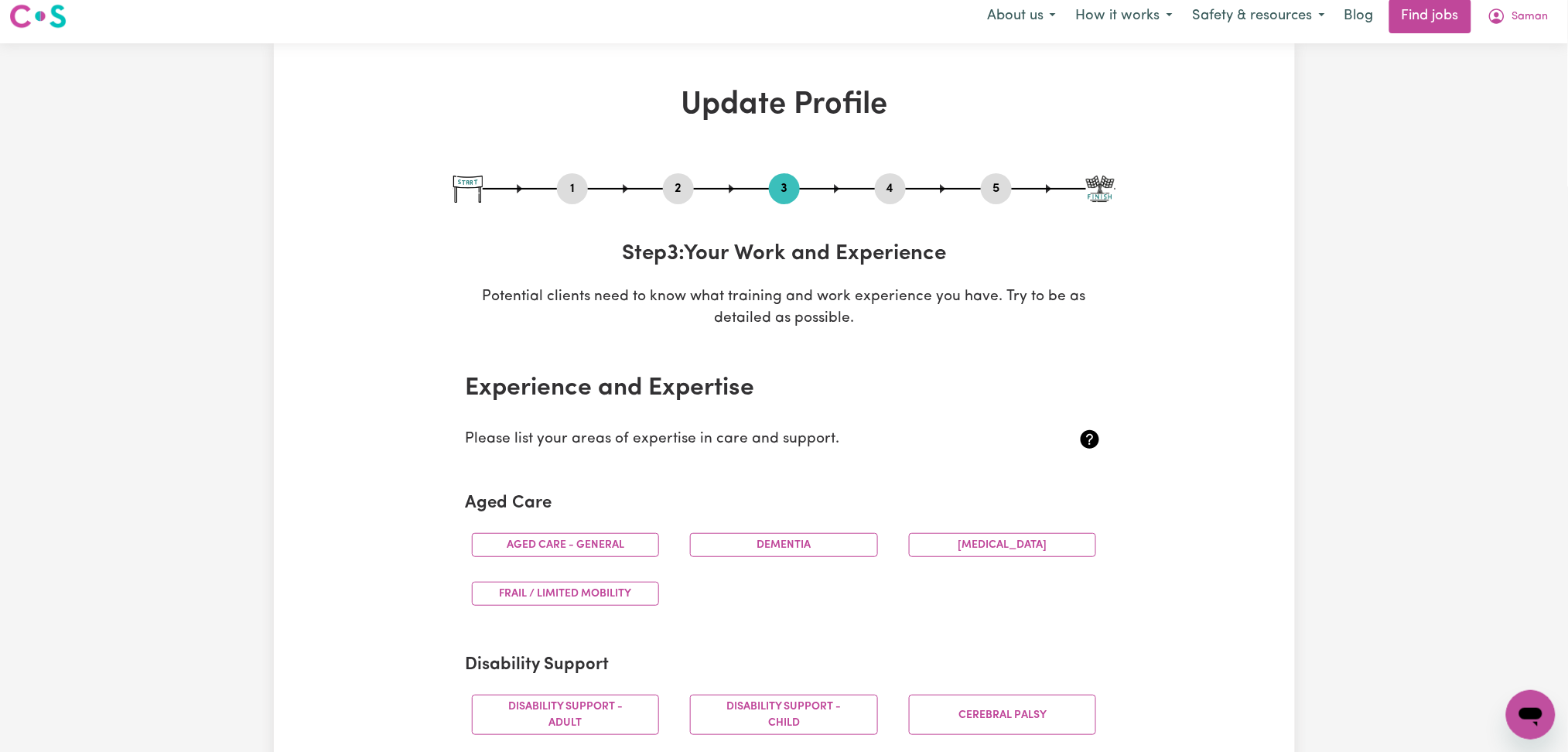
scroll to position [0, 0]
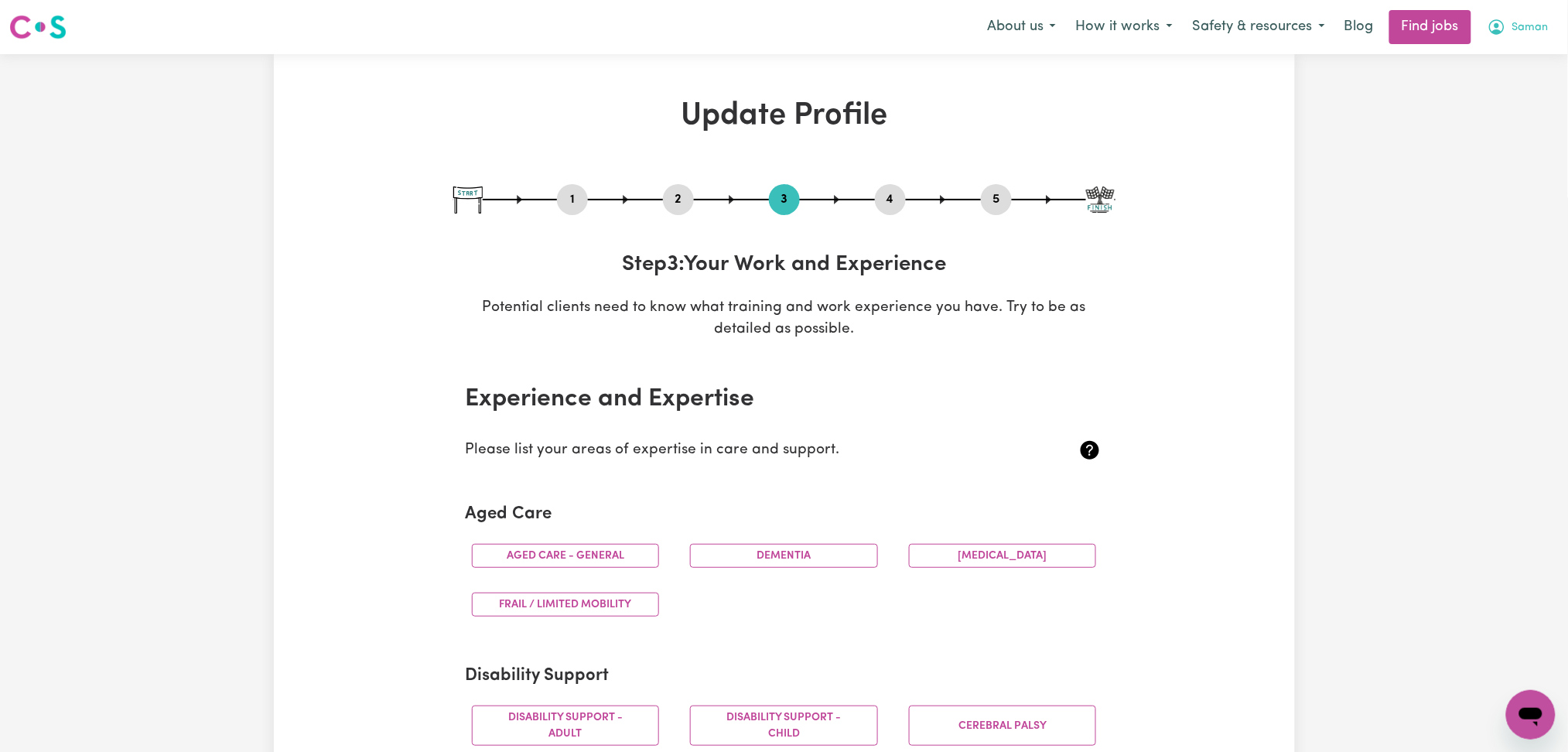
click at [1508, 32] on button "Saman" at bounding box center [1518, 27] width 82 height 32
click at [1504, 81] on link "My Dashboard" at bounding box center [1496, 88] width 122 height 29
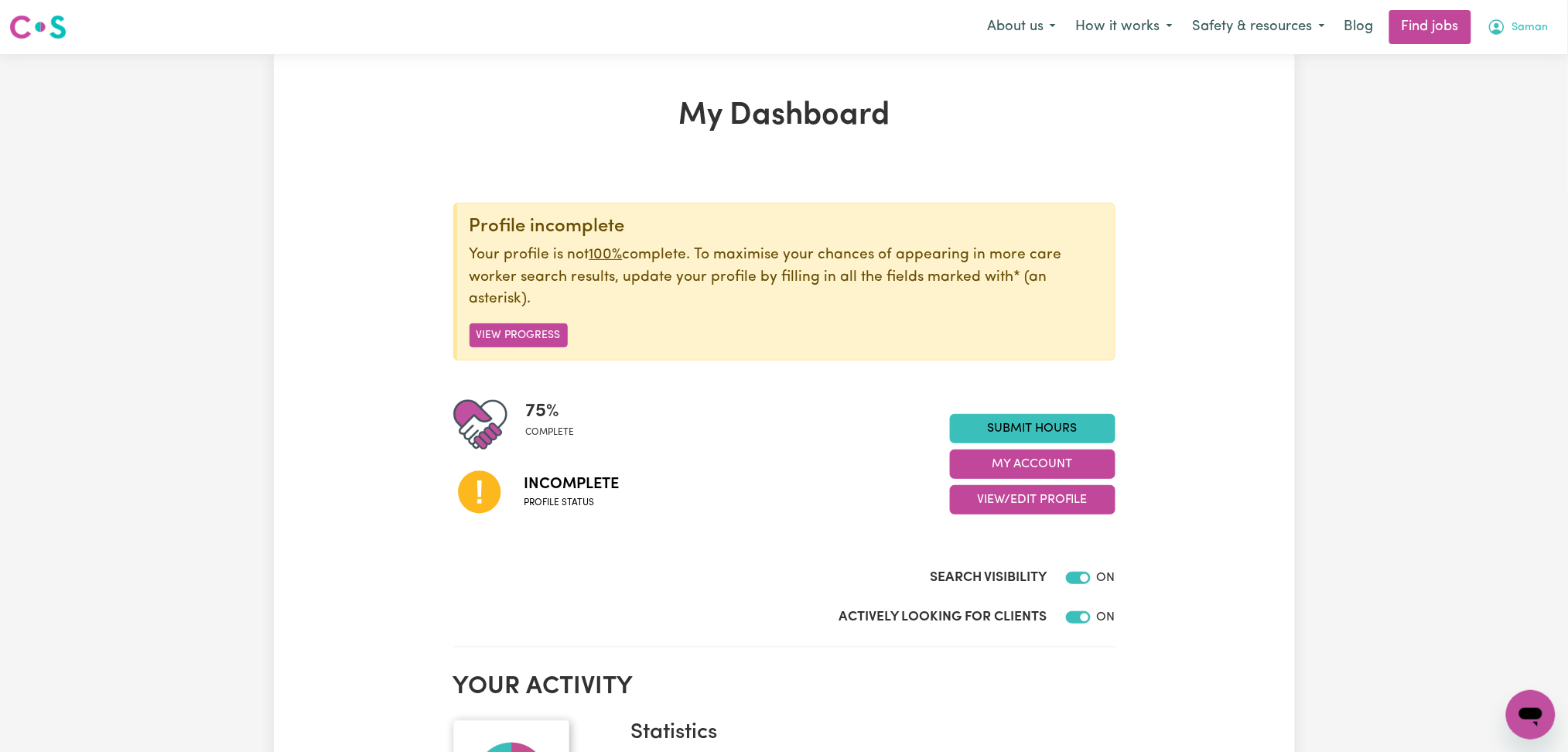
click at [1517, 36] on button "Saman" at bounding box center [1518, 27] width 82 height 32
click at [1472, 125] on link "Logout" at bounding box center [1496, 118] width 122 height 29
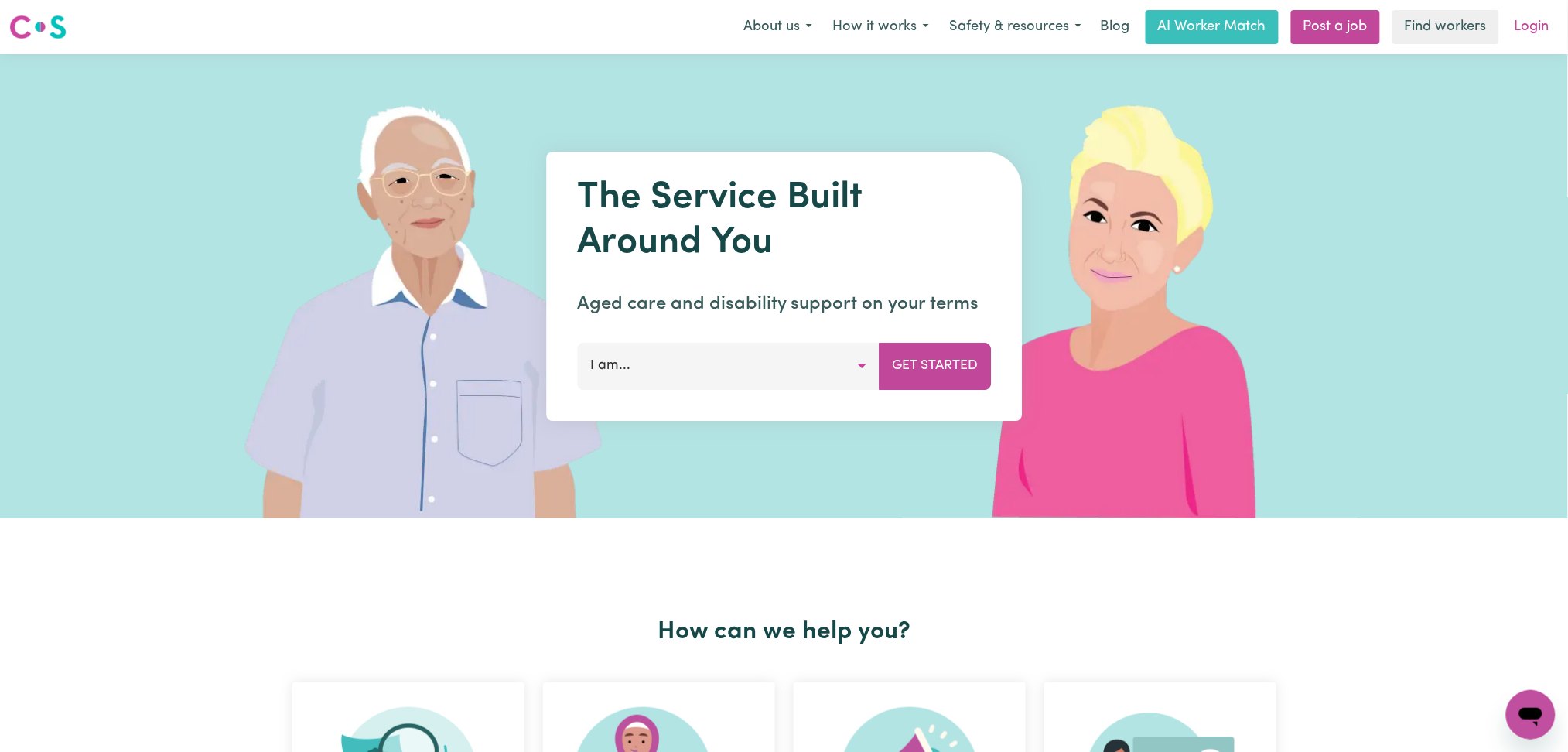
click at [1528, 31] on link "Login" at bounding box center [1532, 28] width 53 height 34
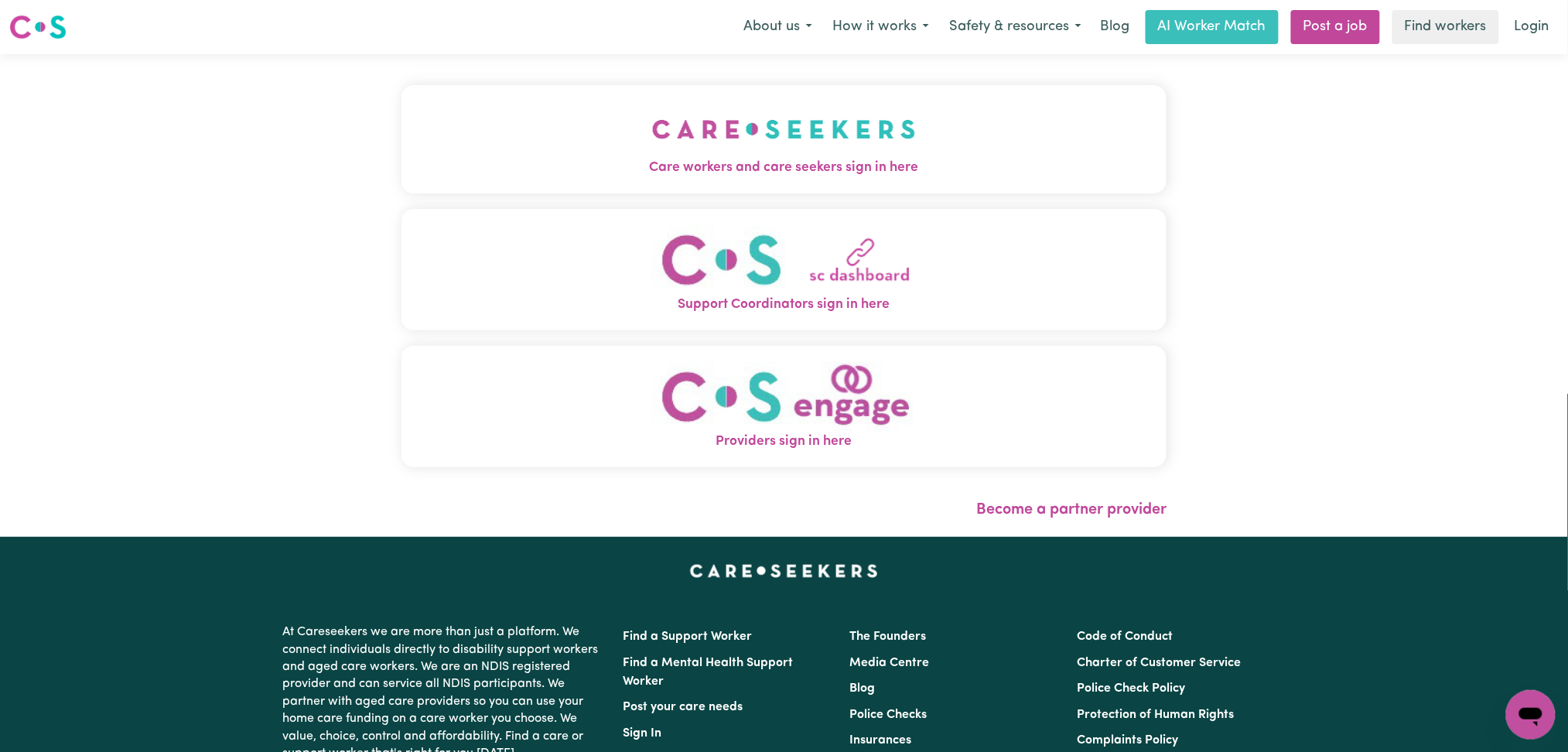
click at [598, 179] on button "Care workers and care seekers sign in here" at bounding box center [784, 139] width 766 height 108
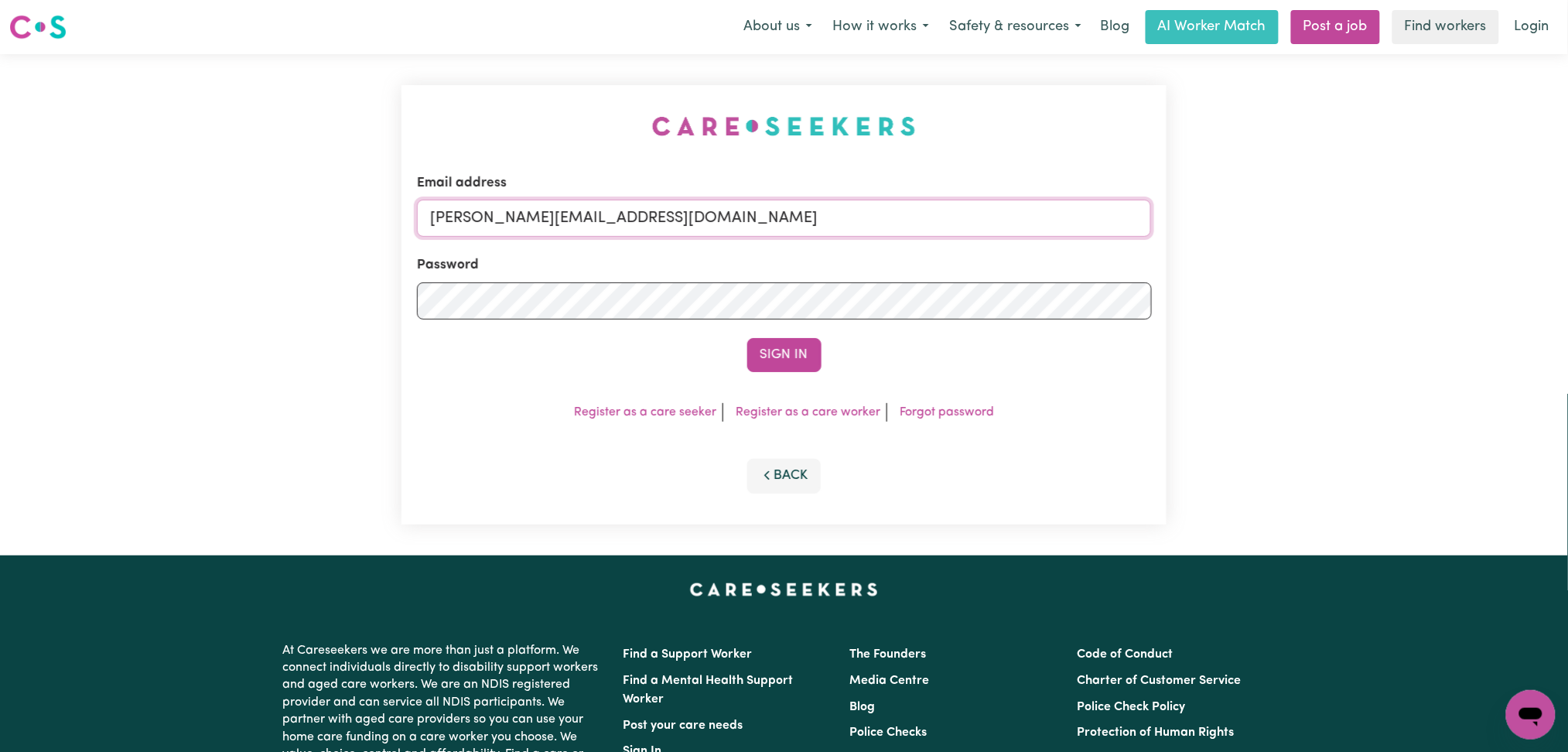
click at [553, 229] on input "[PERSON_NAME][EMAIL_ADDRESS][DOMAIN_NAME]" at bounding box center [784, 217] width 735 height 37
drag, startPoint x: 510, startPoint y: 214, endPoint x: 960, endPoint y: 211, distance: 450.0
click at [967, 210] on input "Superuser~[EMAIL_ADDRESS][DOMAIN_NAME]" at bounding box center [784, 217] width 735 height 37
type input "Superuser~[EMAIL_ADDRESS][DOMAIN_NAME]"
click at [805, 341] on form "Email address Superuser~[EMAIL_ADDRESS][DOMAIN_NAME] Password Sign In" at bounding box center [784, 273] width 735 height 199
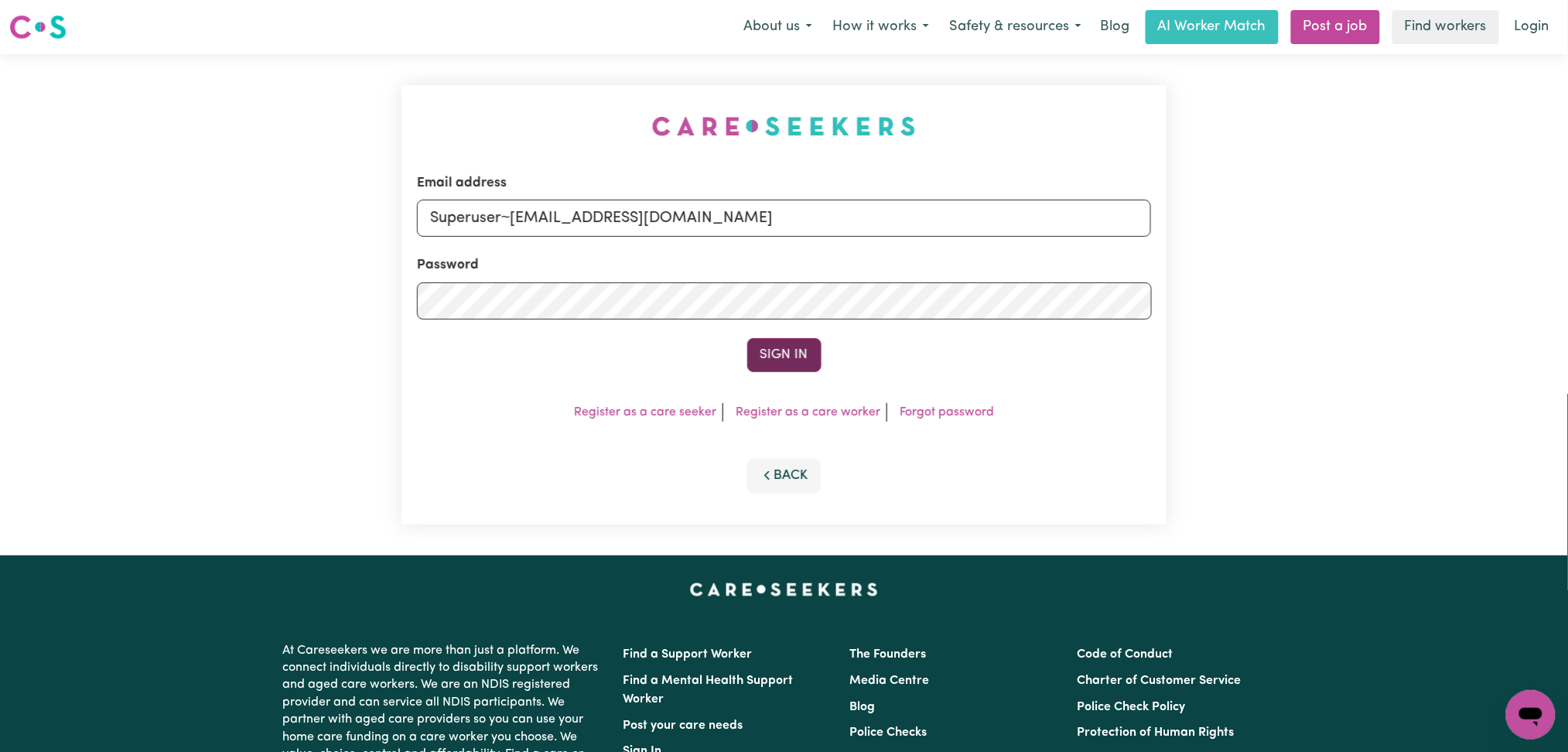
click at [792, 347] on button "Sign In" at bounding box center [784, 356] width 74 height 34
